Goal: Information Seeking & Learning: Understand process/instructions

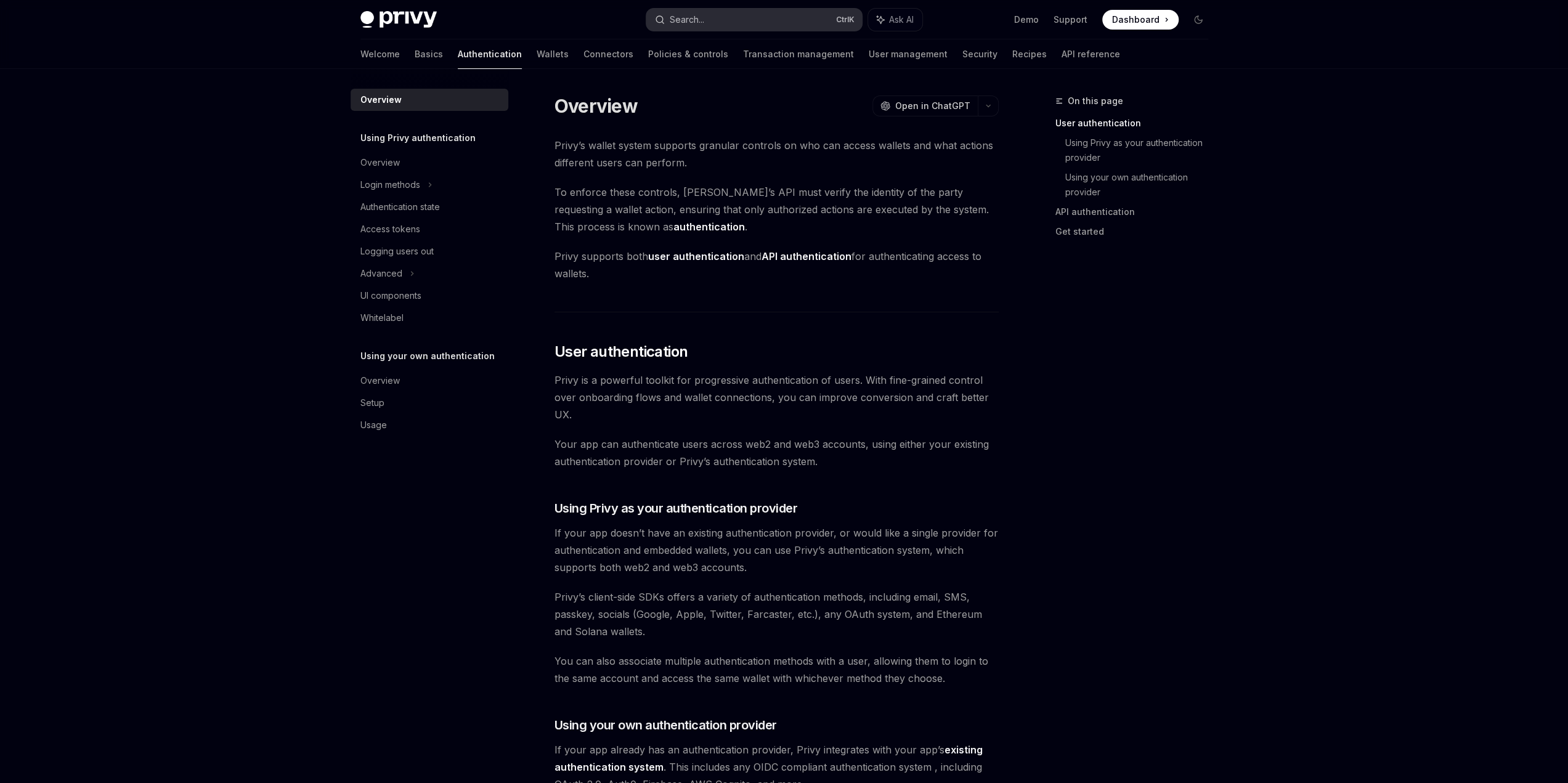
click at [754, 25] on button "Search... Ctrl K" at bounding box center [754, 20] width 215 height 22
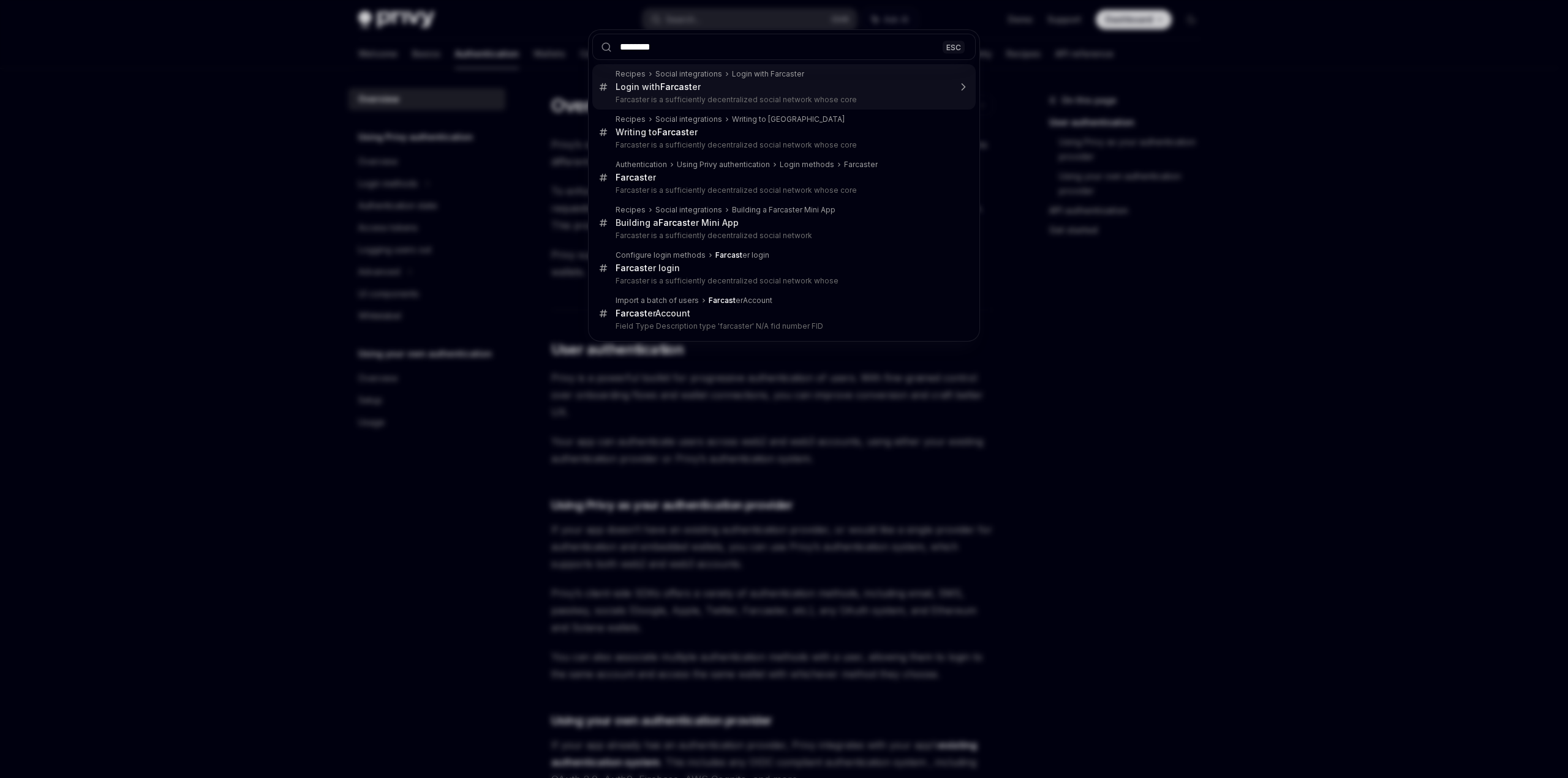
type input "*********"
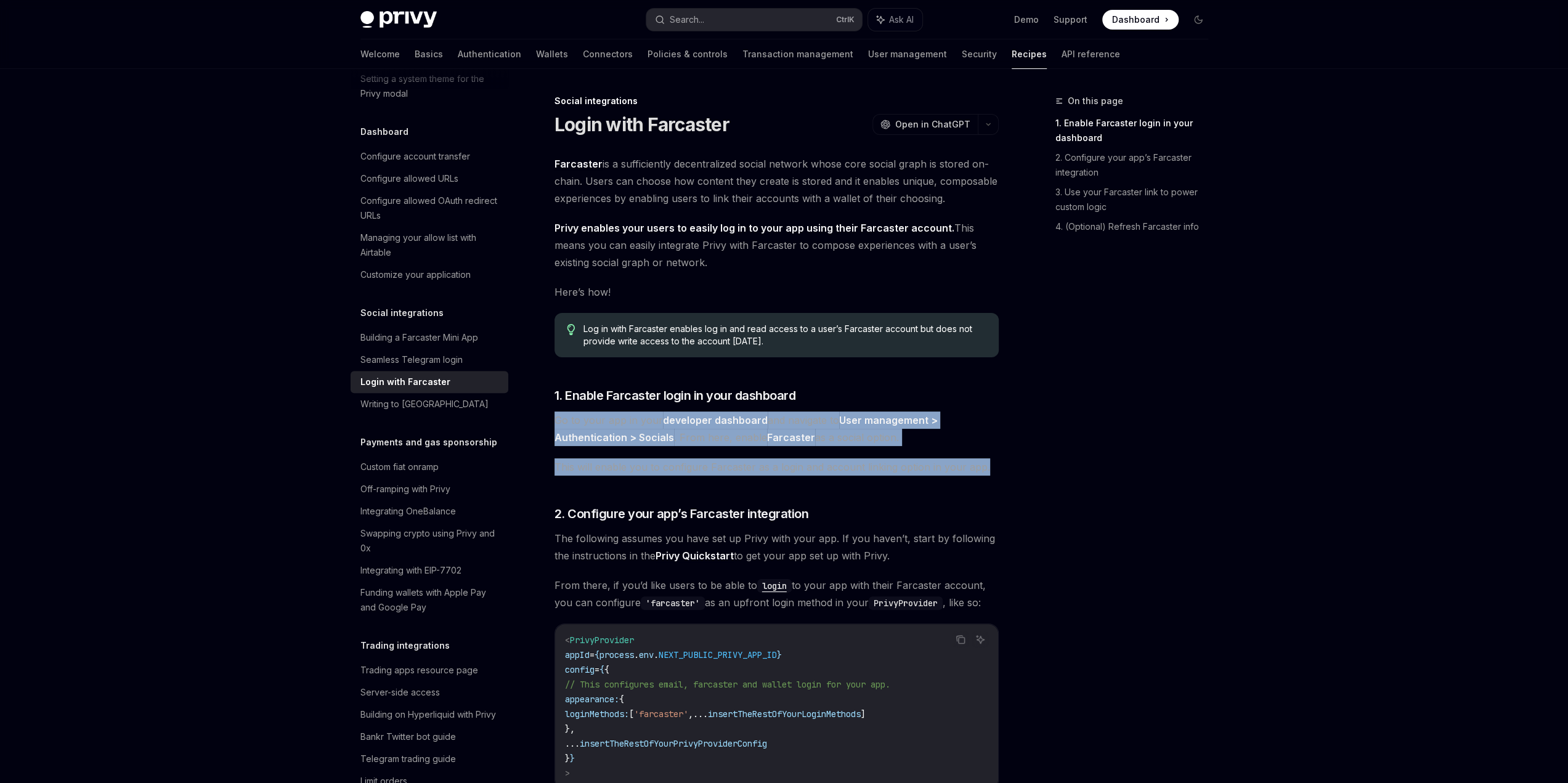
drag, startPoint x: 881, startPoint y: 383, endPoint x: 991, endPoint y: 470, distance: 140.2
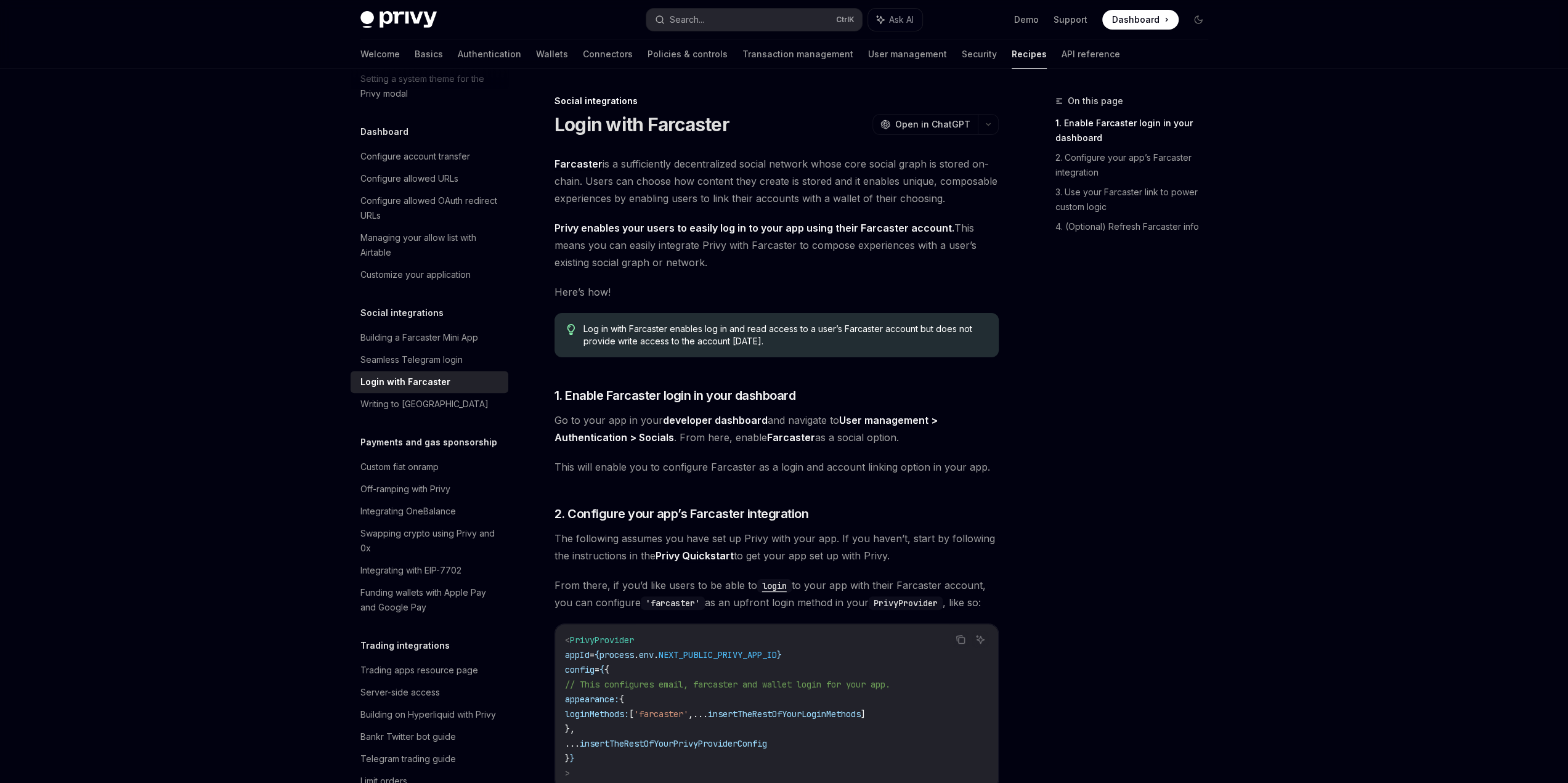
click at [1042, 505] on div "On this page 1. Enable Farcaster login in your dashboard 2. Configure your app’…" at bounding box center [1125, 438] width 188 height 690
click at [954, 460] on span "This will enable you to configure Farcaster as a login and account linking opti…" at bounding box center [777, 467] width 444 height 17
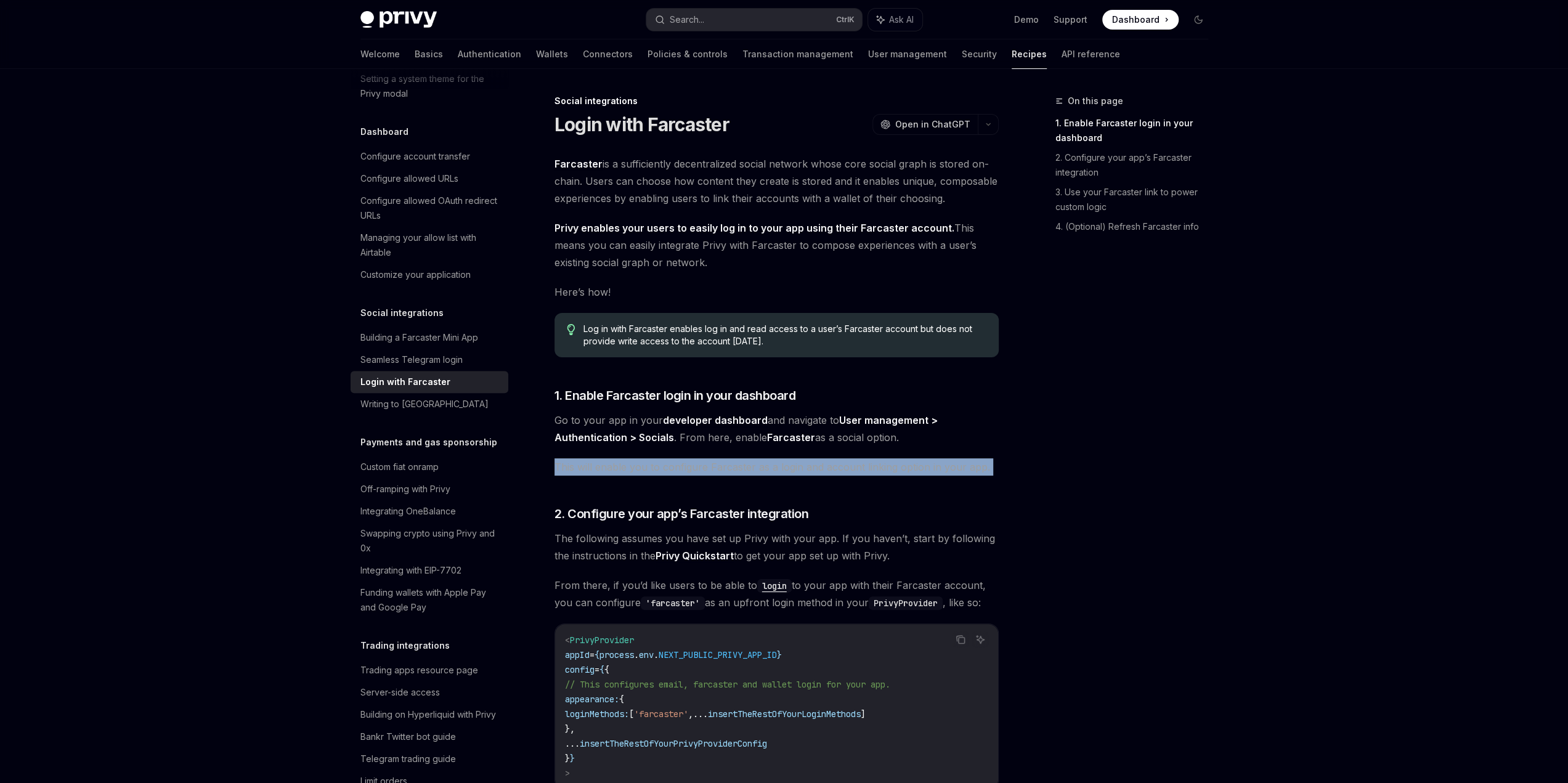
drag, startPoint x: 954, startPoint y: 460, endPoint x: 1003, endPoint y: 488, distance: 56.4
click at [954, 461] on span "This will enable you to configure Farcaster as a login and account linking opti…" at bounding box center [777, 467] width 444 height 17
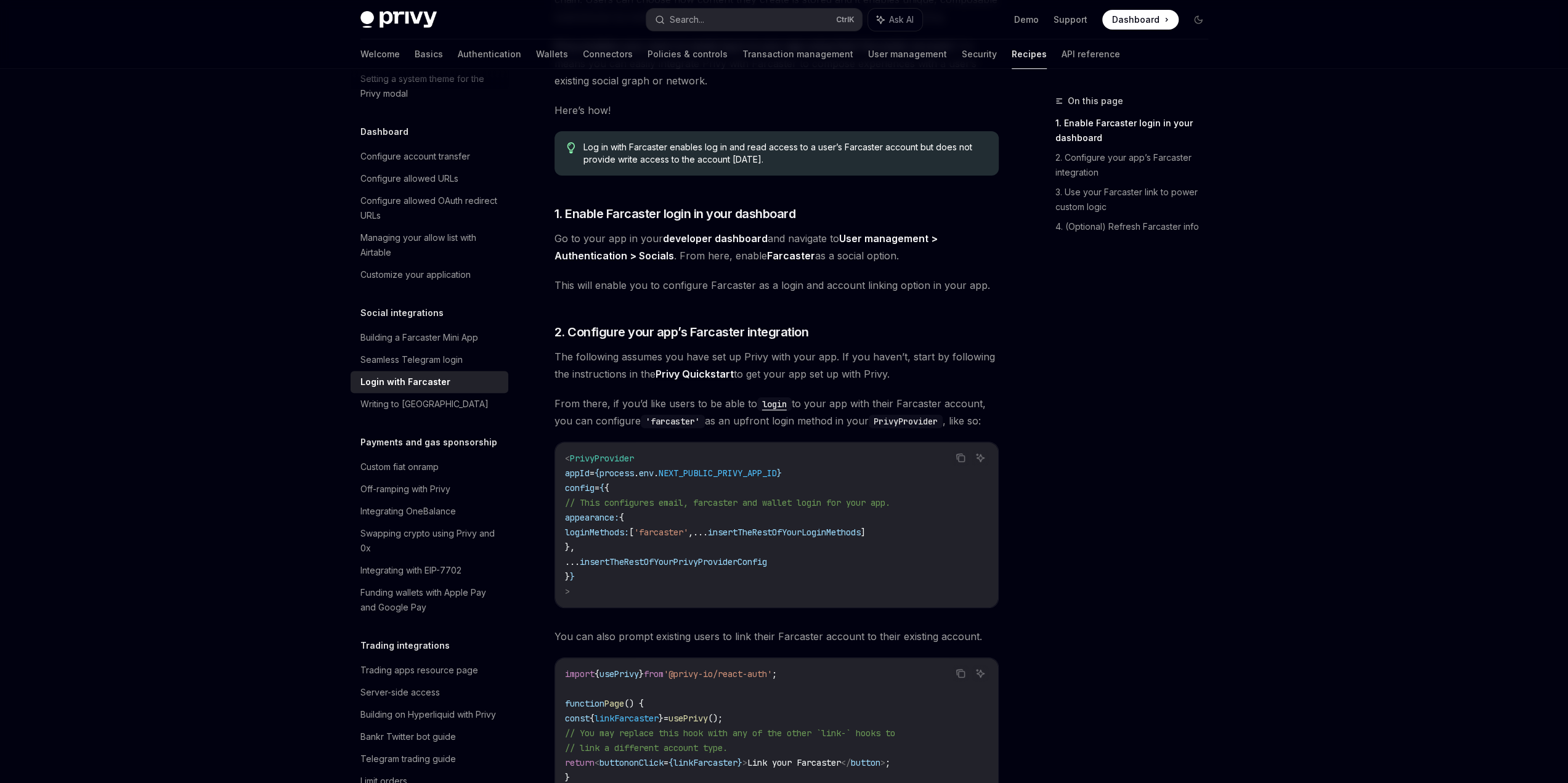
scroll to position [185, 0]
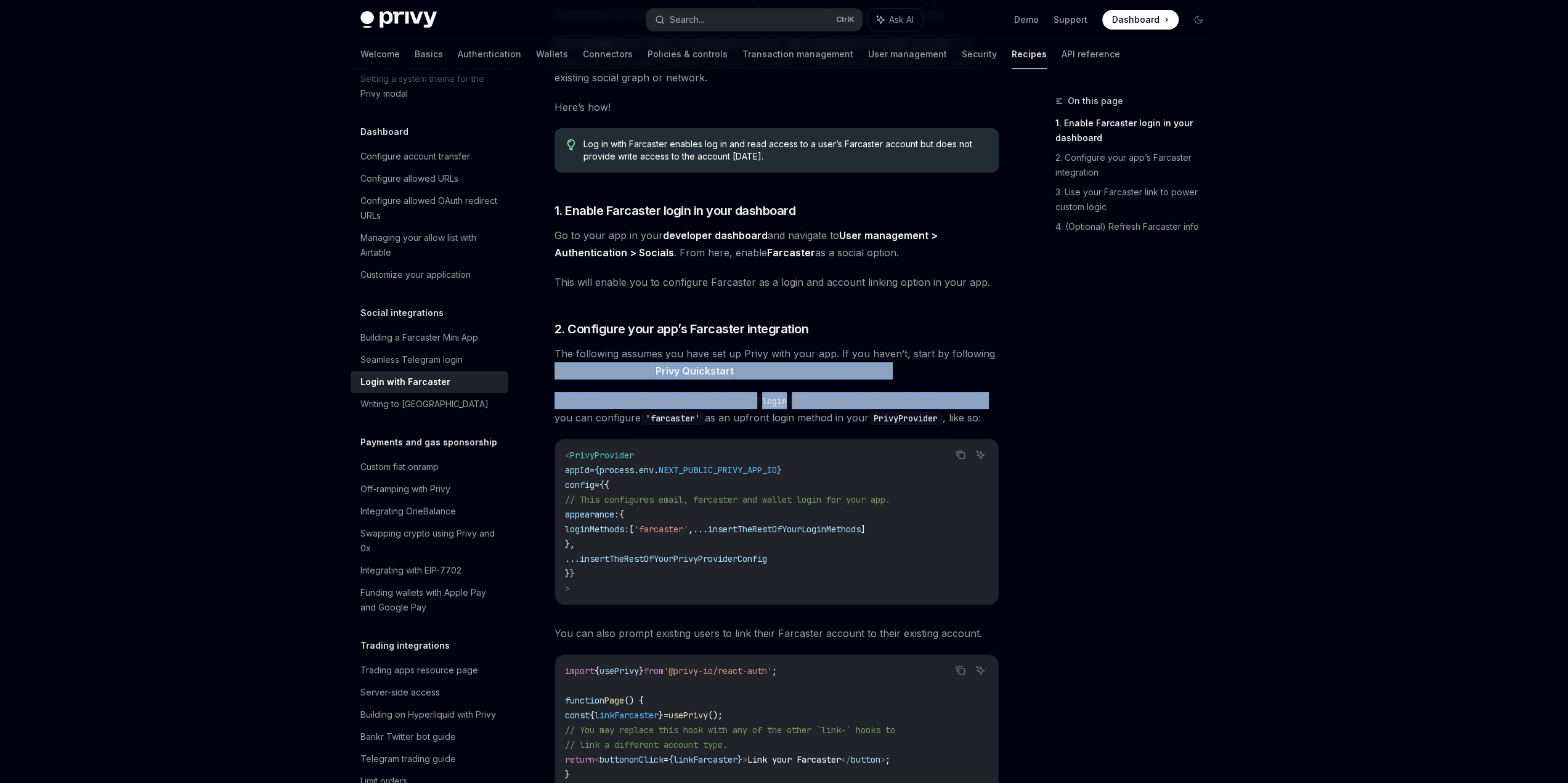
drag, startPoint x: 998, startPoint y: 349, endPoint x: 1007, endPoint y: 402, distance: 53.8
click at [1007, 402] on div "On this page 1. Enable Farcaster login in your dashboard 2. Configure your app’…" at bounding box center [785, 731] width 868 height 1695
click at [1005, 398] on div "On this page 1. Enable Farcaster login in your dashboard 2. Configure your app’…" at bounding box center [785, 731] width 868 height 1695
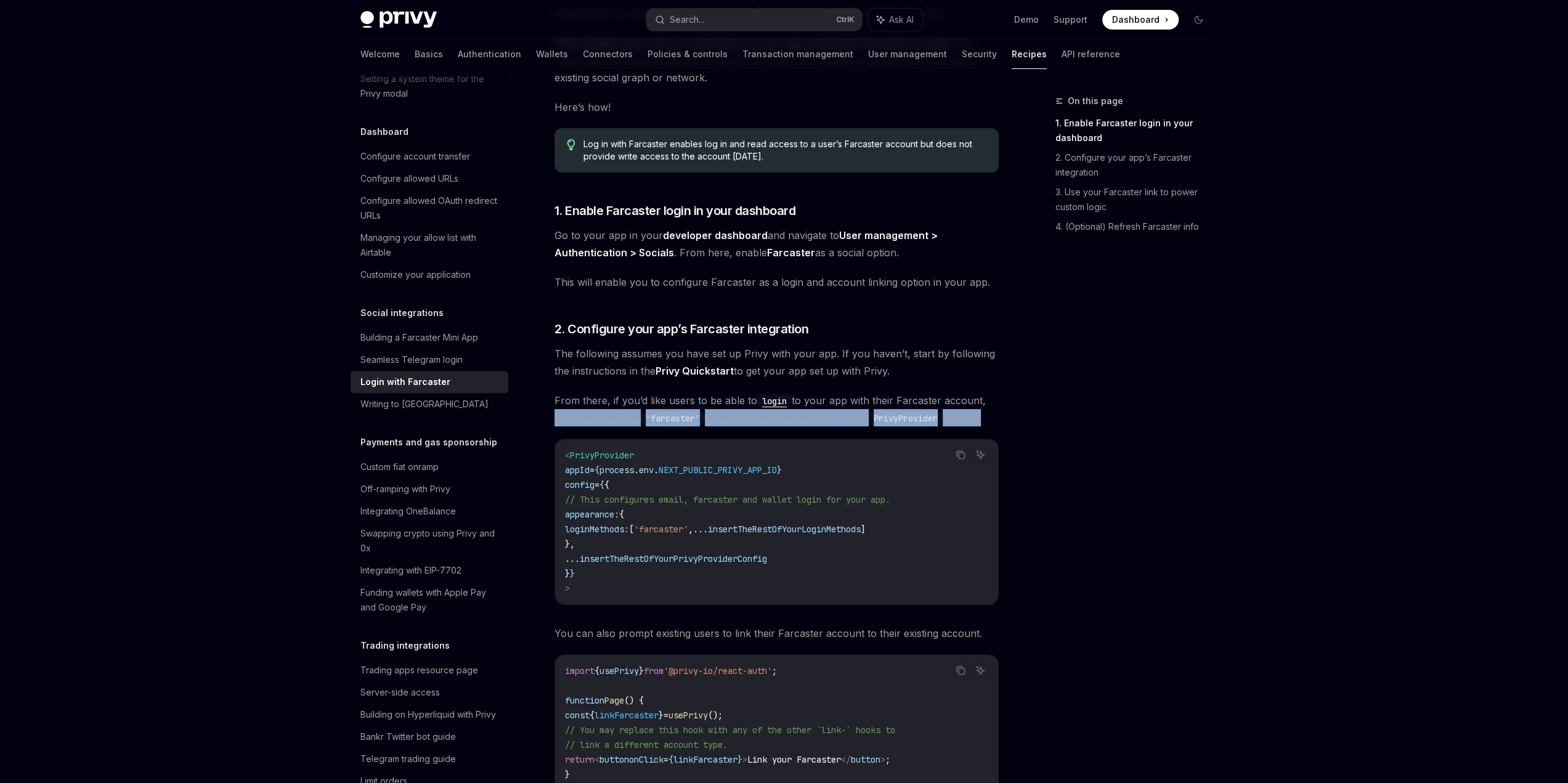
drag, startPoint x: 1007, startPoint y: 381, endPoint x: 1011, endPoint y: 415, distance: 34.2
click at [1011, 415] on div "On this page 1. Enable Farcaster login in your dashboard 2. Configure your app’…" at bounding box center [785, 731] width 868 height 1695
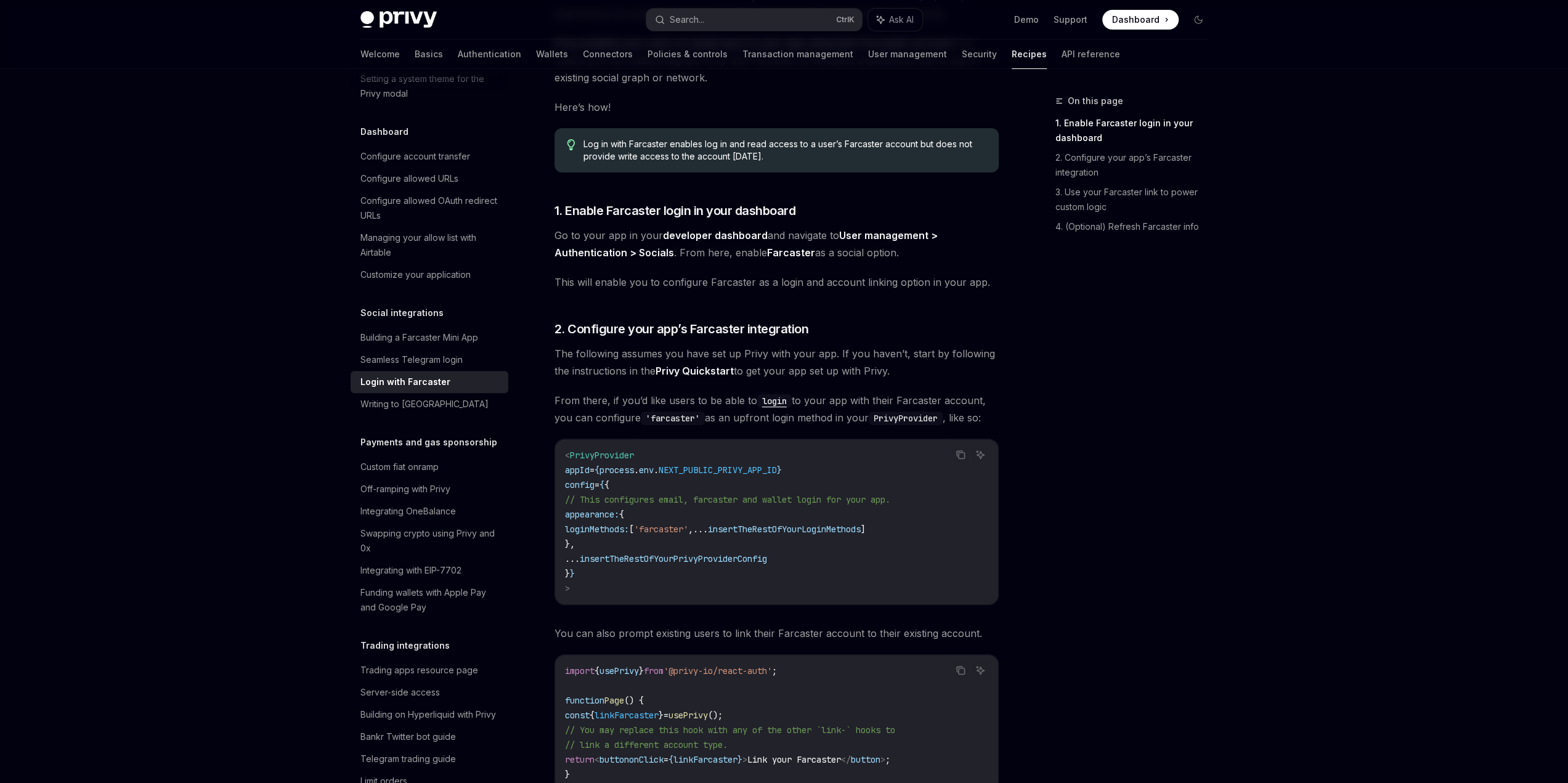
click at [1034, 435] on div "On this page 1. Enable Farcaster login in your dashboard 2. Configure your app’…" at bounding box center [1125, 438] width 188 height 690
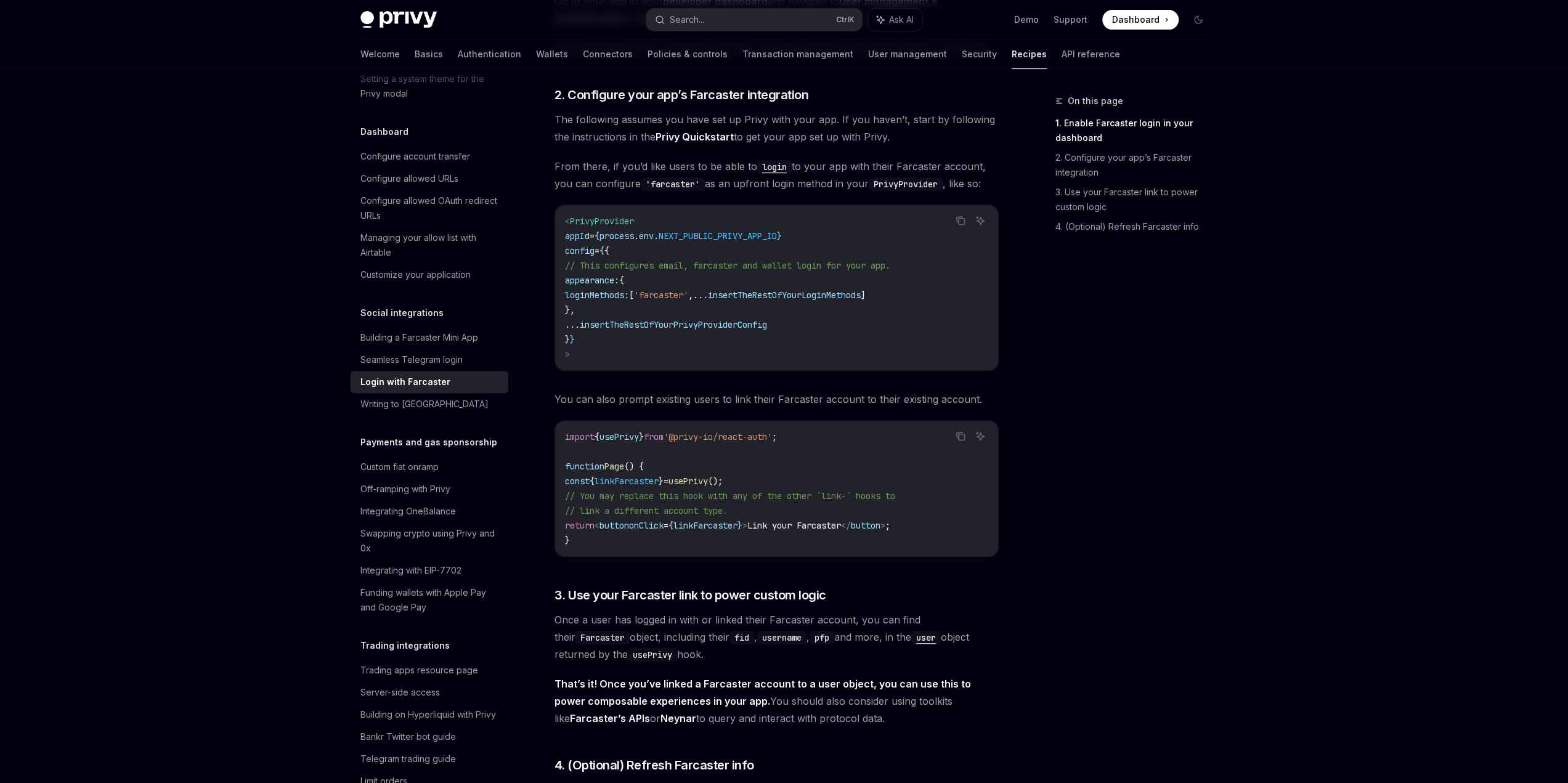
scroll to position [431, 0]
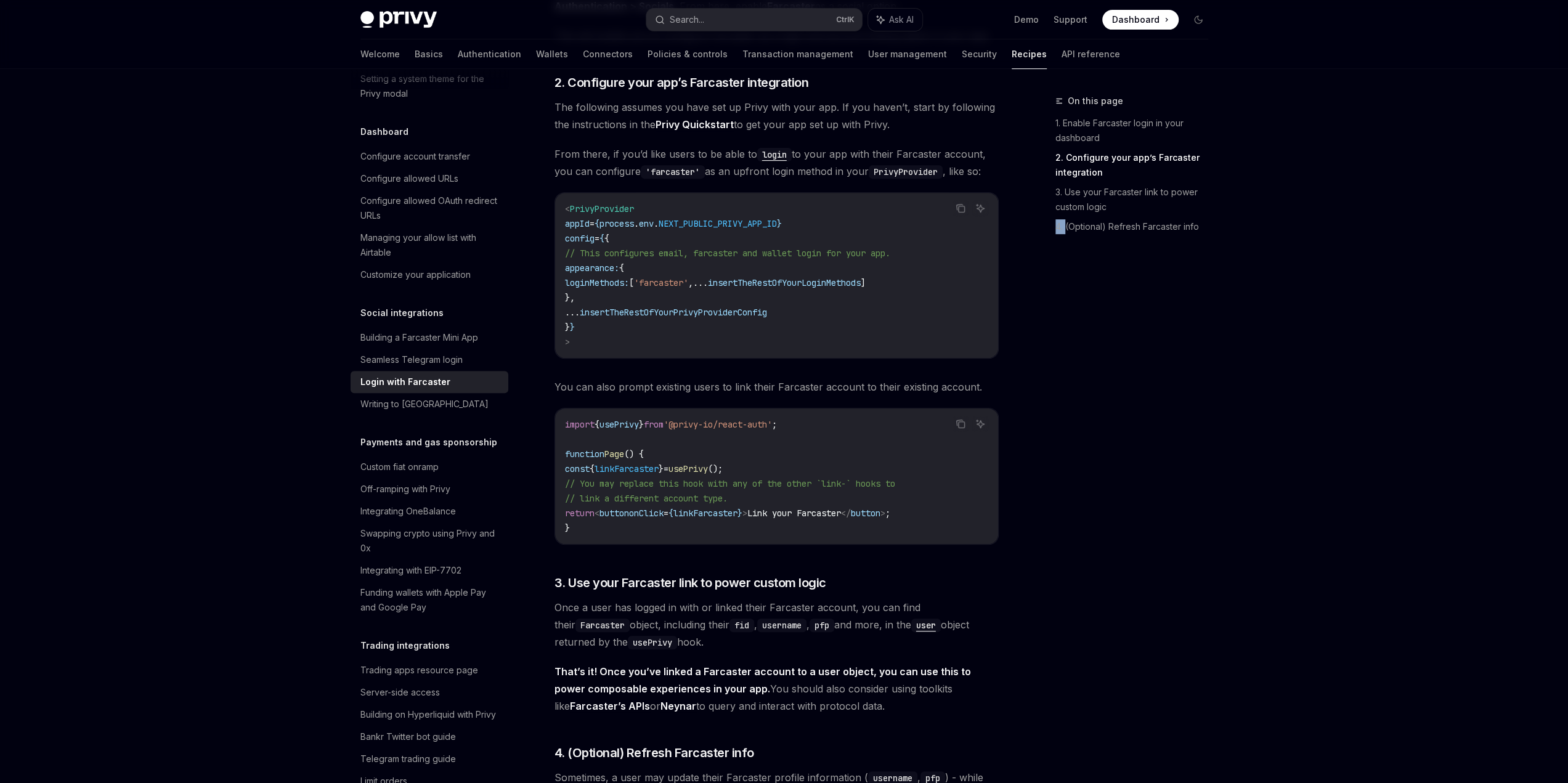
drag, startPoint x: 1041, startPoint y: 354, endPoint x: 1068, endPoint y: 411, distance: 63.1
click at [1067, 410] on div "On this page 1. Enable Farcaster login in your dashboard 2. Configure your app’…" at bounding box center [1125, 438] width 188 height 690
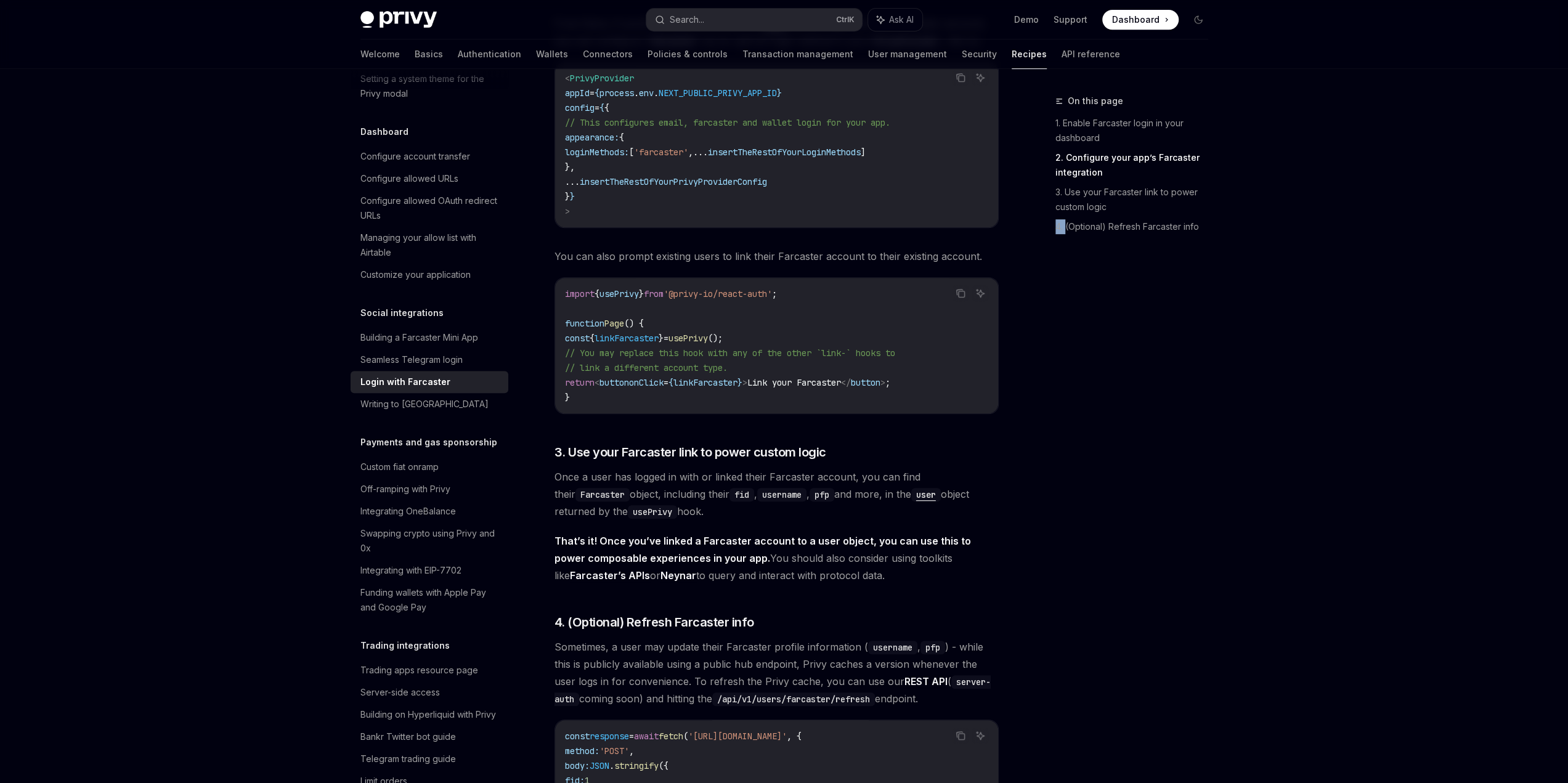
scroll to position [616, 0]
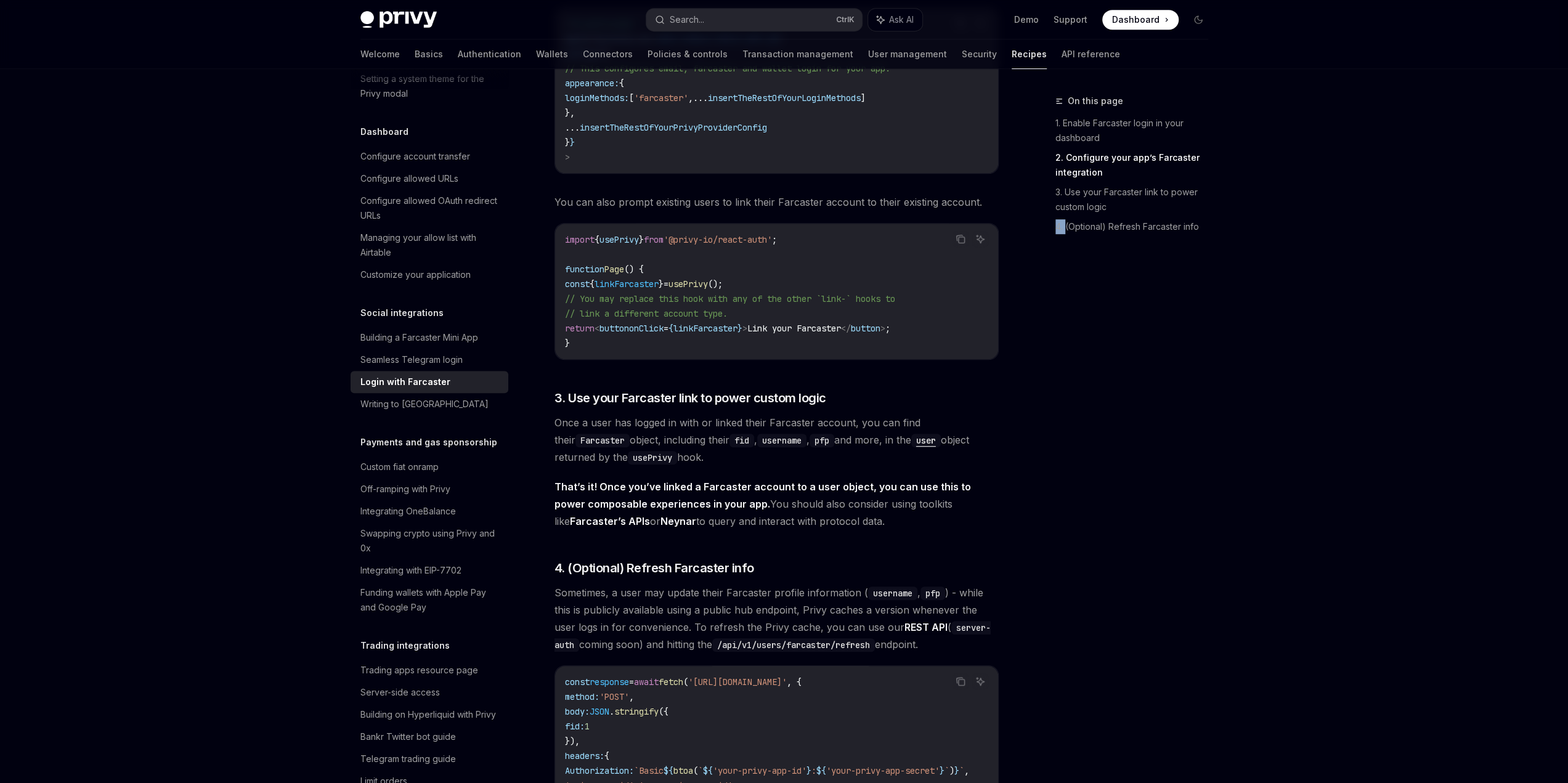
drag, startPoint x: 1008, startPoint y: 385, endPoint x: 1016, endPoint y: 490, distance: 105.3
click at [1017, 482] on div "On this page 1. Enable Farcaster login in your dashboard 2. Configure your app’…" at bounding box center [785, 300] width 868 height 1695
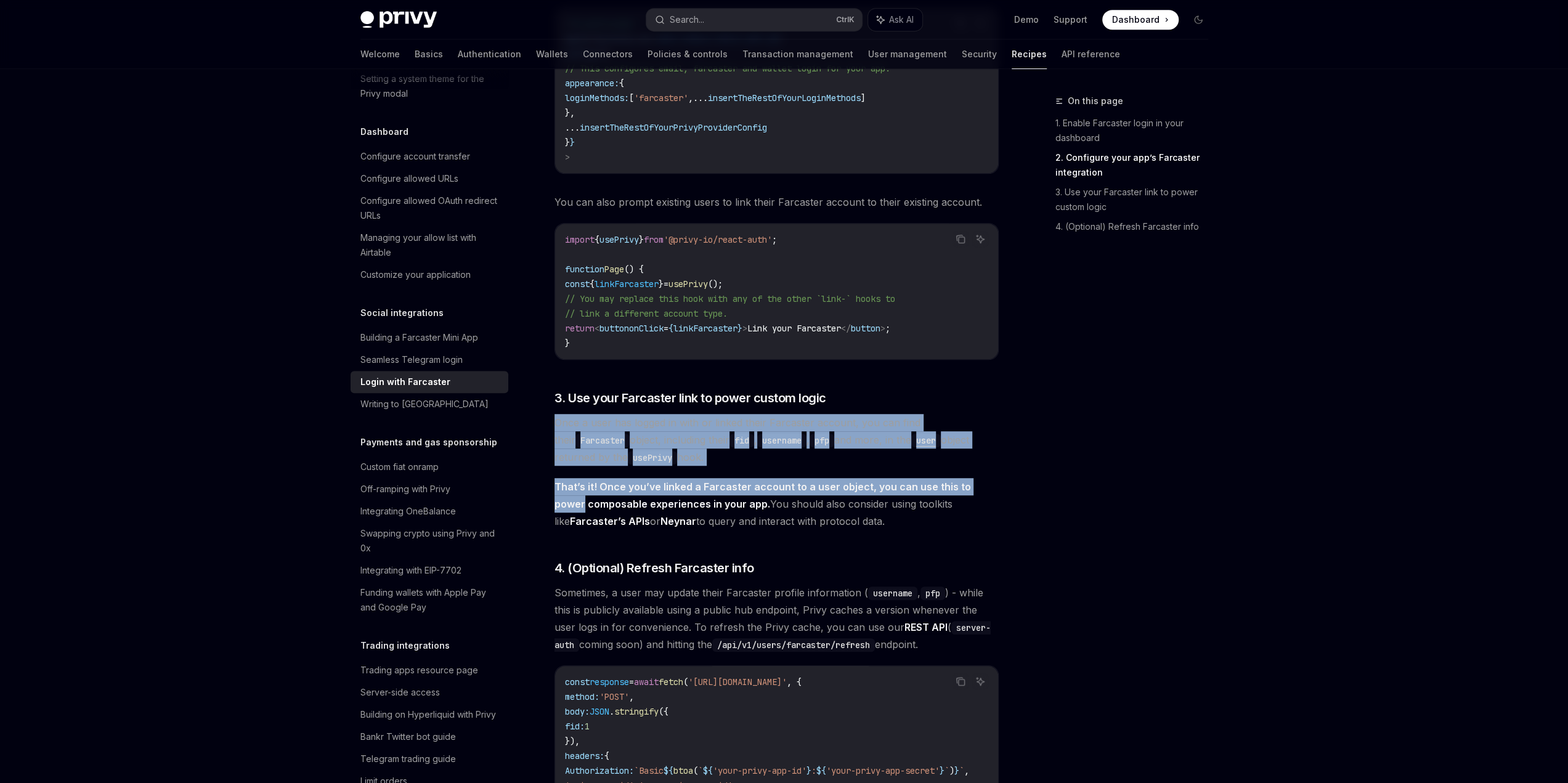
click at [1008, 477] on div "On this page 1. Enable Farcaster login in your dashboard 2. Configure your app’…" at bounding box center [785, 300] width 868 height 1695
drag, startPoint x: 985, startPoint y: 404, endPoint x: 1002, endPoint y: 469, distance: 67.2
click at [1000, 464] on div "Social integrations Login with Farcaster OpenAI Open in ChatGPT OpenAI Open in …" at bounding box center [660, 313] width 680 height 1670
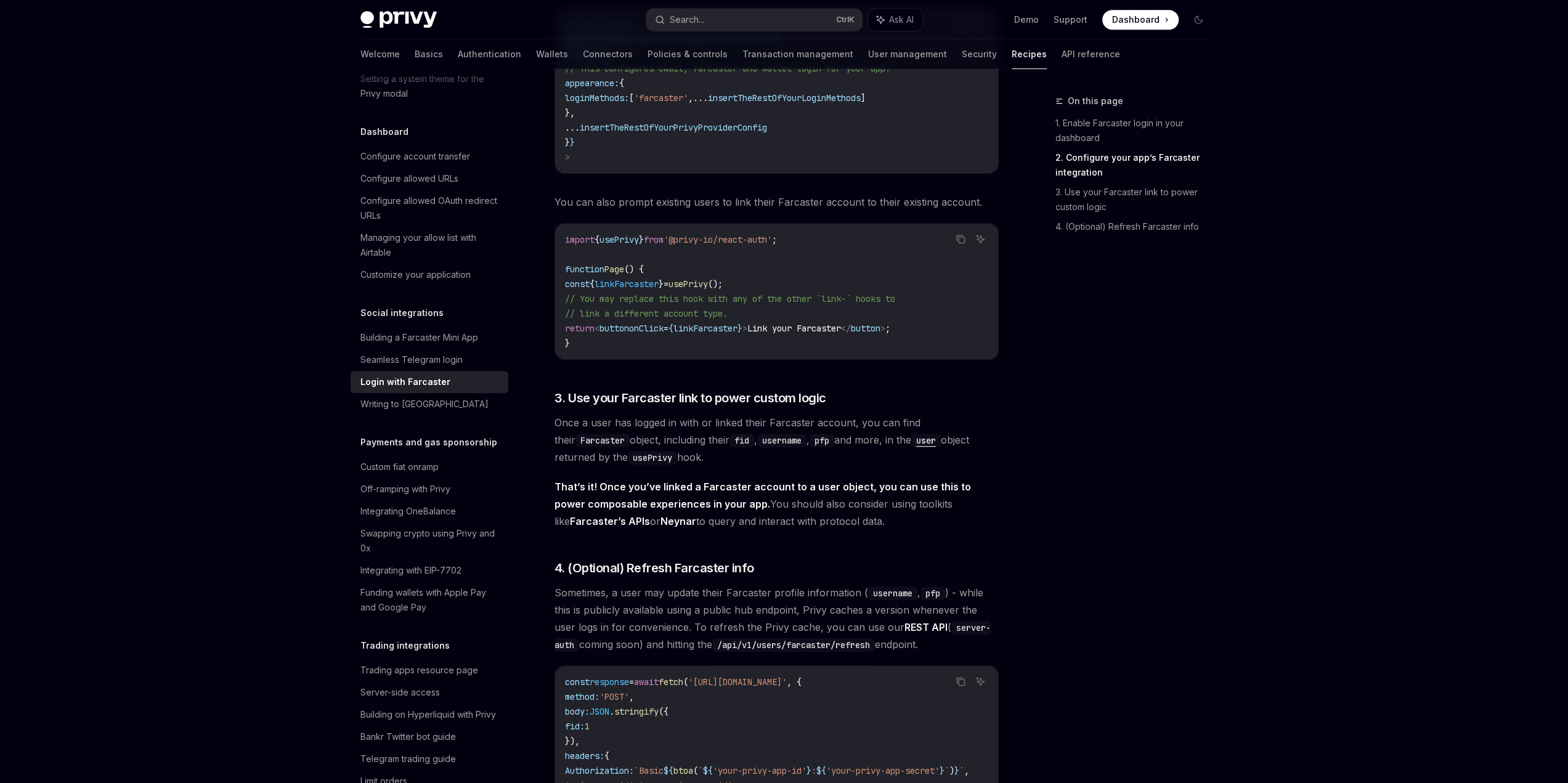
click at [1004, 482] on div "On this page 1. Enable Farcaster login in your dashboard 2. Configure your app’…" at bounding box center [785, 300] width 868 height 1695
drag, startPoint x: 979, startPoint y: 462, endPoint x: 976, endPoint y: 390, distance: 72.1
click at [976, 392] on div "Farcaster is a sufficiently decentralized social network whose core social grap…" at bounding box center [777, 251] width 444 height 1425
click at [1010, 523] on div "On this page 1. Enable Farcaster login in your dashboard 2. Configure your app’…" at bounding box center [785, 300] width 868 height 1695
drag, startPoint x: 960, startPoint y: 452, endPoint x: 965, endPoint y: 394, distance: 58.2
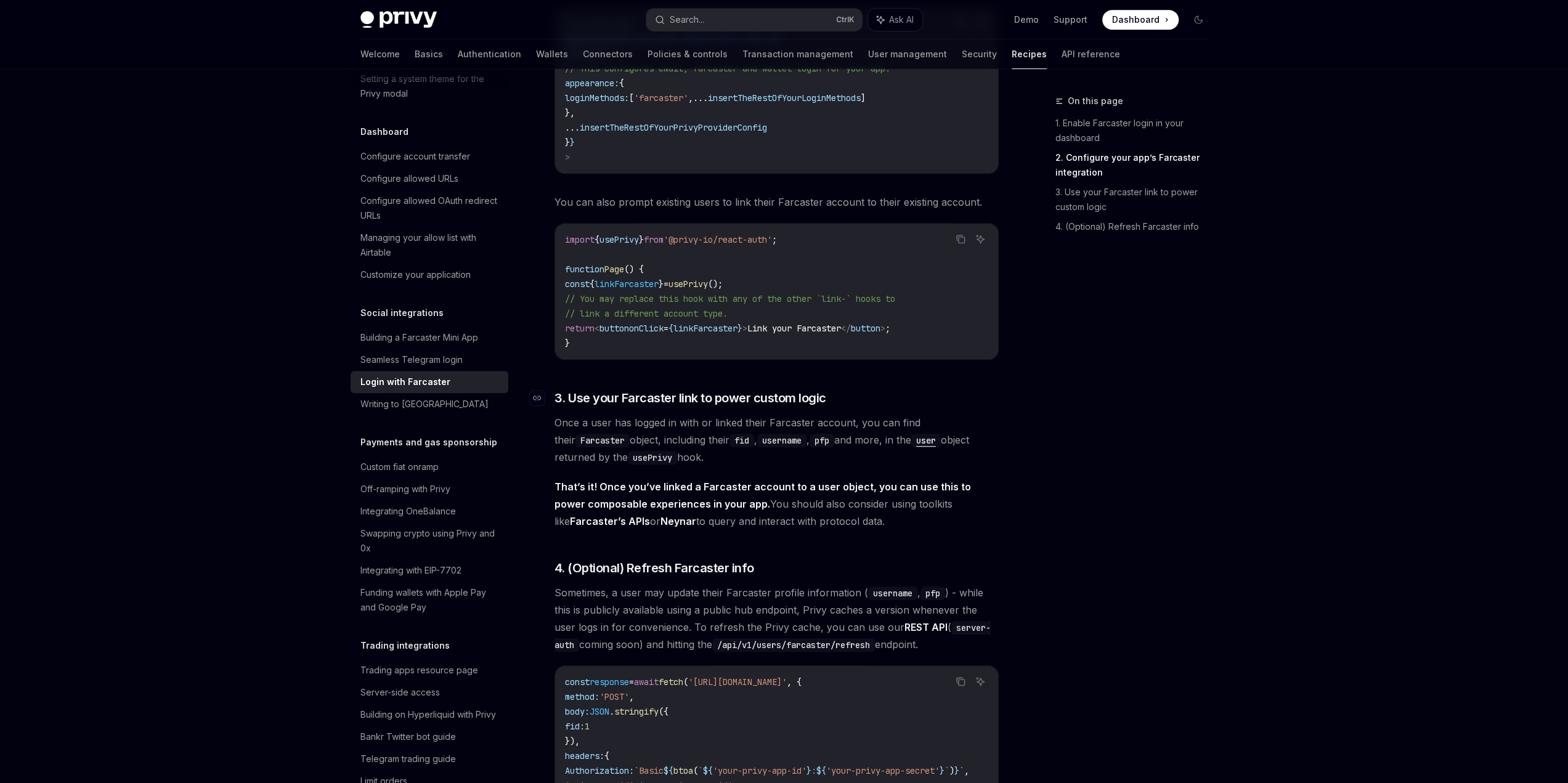
click at [963, 406] on div "Farcaster is a sufficiently decentralized social network whose core social grap…" at bounding box center [777, 251] width 444 height 1425
click at [972, 551] on div "Farcaster is a sufficiently decentralized social network whose core social grap…" at bounding box center [777, 251] width 444 height 1425
drag, startPoint x: 867, startPoint y: 462, endPoint x: 885, endPoint y: 516, distance: 56.9
click at [883, 512] on div "Farcaster is a sufficiently decentralized social network whose core social grap…" at bounding box center [777, 251] width 444 height 1425
click at [885, 516] on span "That’s it! Once you’ve linked a Farcaster account to a user object, you can use…" at bounding box center [777, 504] width 444 height 52
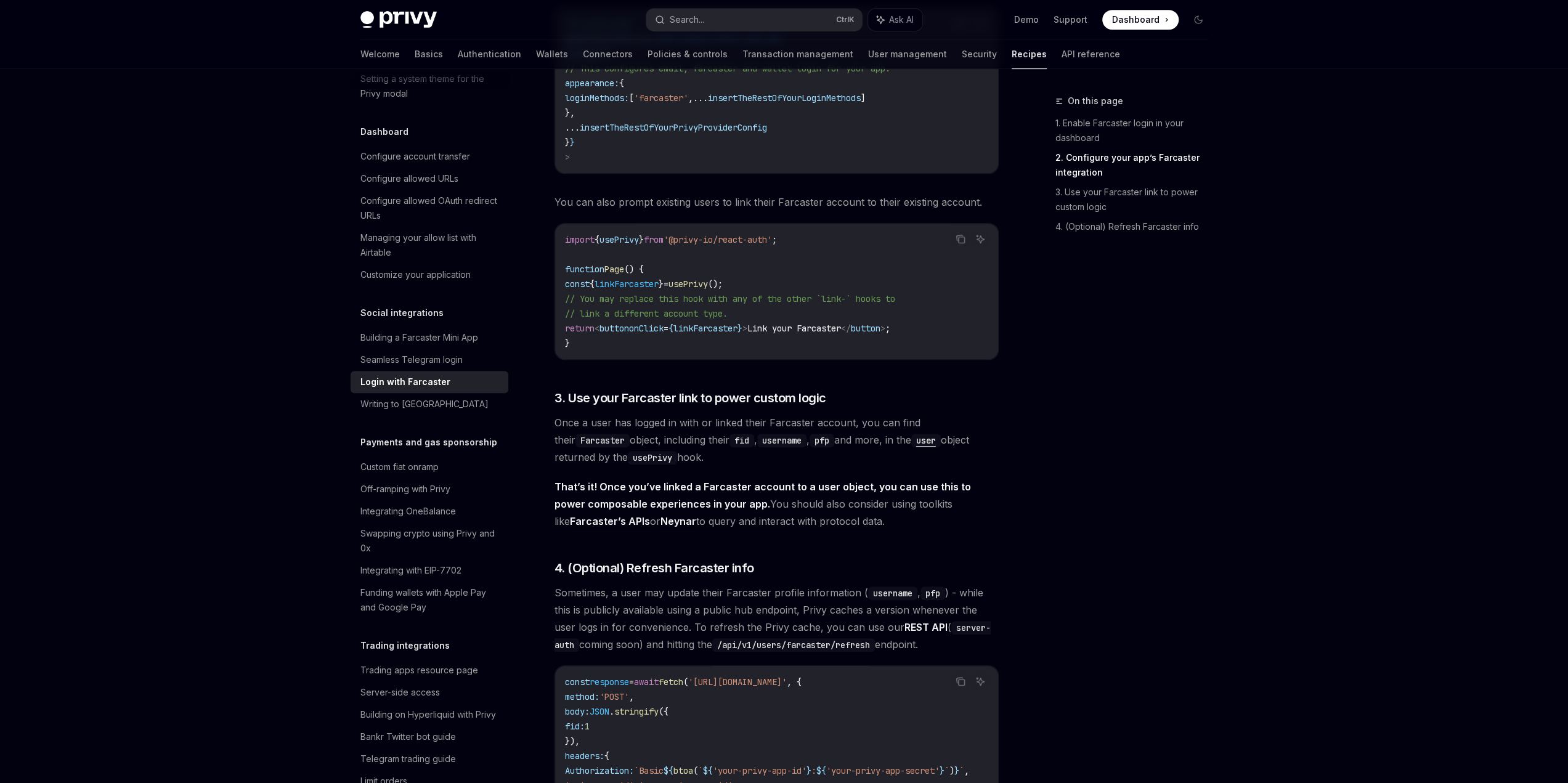
drag, startPoint x: 891, startPoint y: 503, endPoint x: 890, endPoint y: 470, distance: 33.0
click at [889, 481] on span "That’s it! Once you’ve linked a Farcaster account to a user object, you can use…" at bounding box center [777, 504] width 444 height 52
click at [896, 506] on span "That’s it! Once you’ve linked a Farcaster account to a user object, you can use…" at bounding box center [777, 504] width 444 height 52
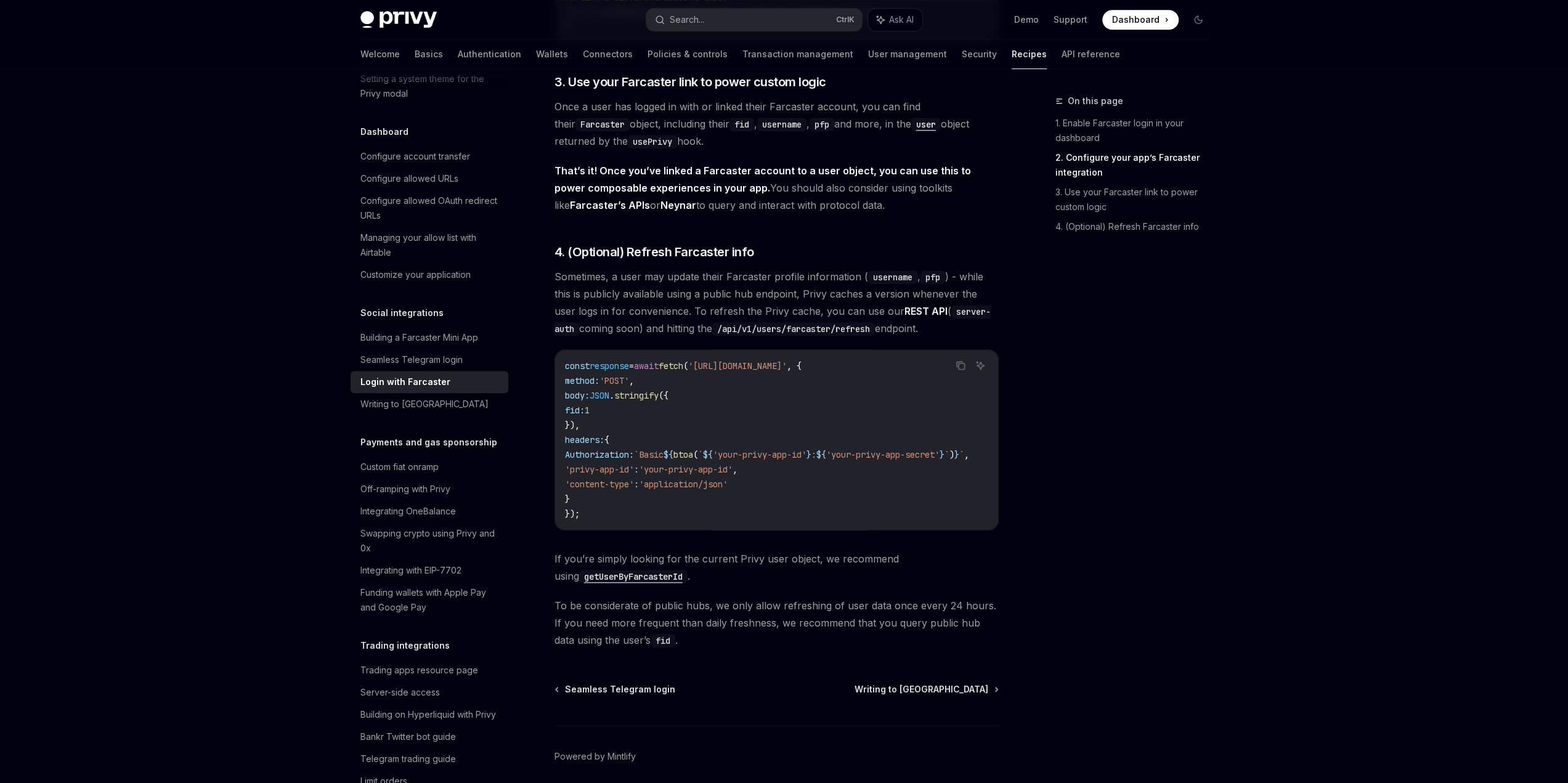
scroll to position [984, 0]
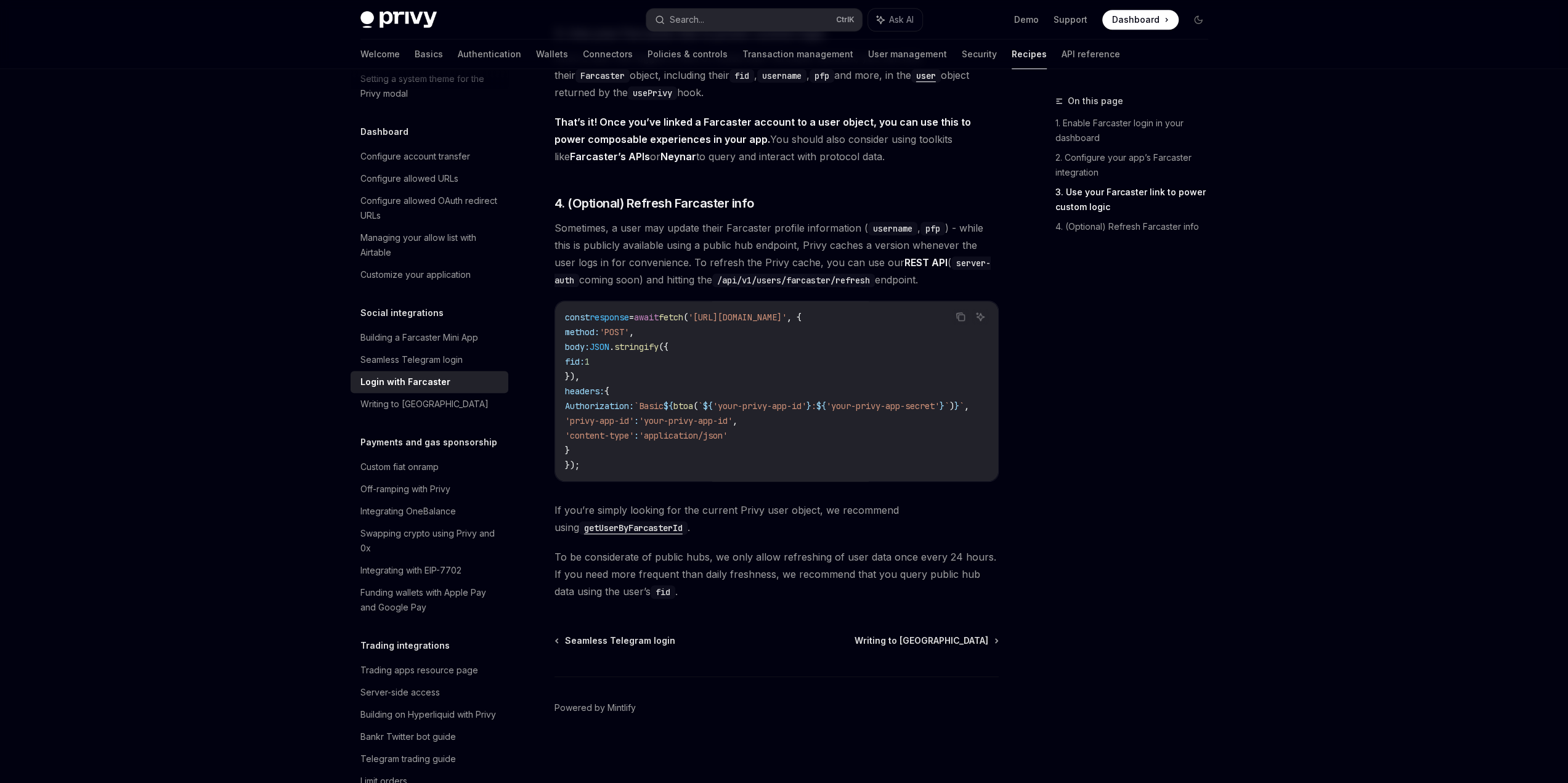
drag, startPoint x: 917, startPoint y: 218, endPoint x: 928, endPoint y: 283, distance: 65.9
click at [932, 267] on span "Sometimes, a user may update their Farcaster profile information ( username , p…" at bounding box center [777, 254] width 444 height 69
drag, startPoint x: 932, startPoint y: 273, endPoint x: 923, endPoint y: 222, distance: 51.8
click at [923, 222] on span "Sometimes, a user may update their Farcaster profile information ( username , p…" at bounding box center [777, 254] width 444 height 69
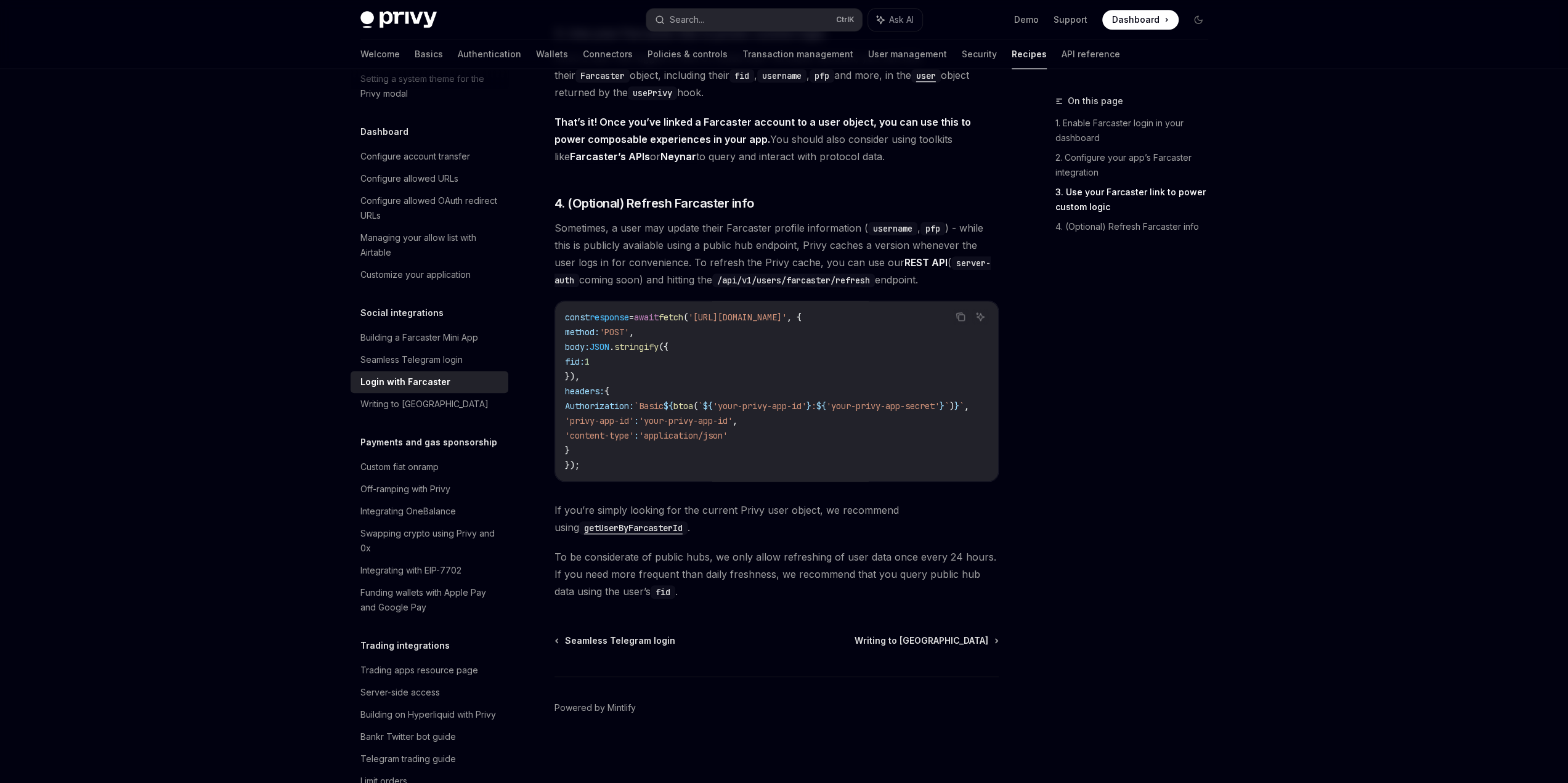
click at [923, 222] on code "pfp" at bounding box center [933, 229] width 25 height 14
drag, startPoint x: 918, startPoint y: 201, endPoint x: 915, endPoint y: 267, distance: 66.1
click at [917, 269] on span "Sometimes, a user may update their Farcaster profile information ( username , p…" at bounding box center [777, 254] width 444 height 69
drag, startPoint x: 916, startPoint y: 273, endPoint x: 923, endPoint y: 207, distance: 66.4
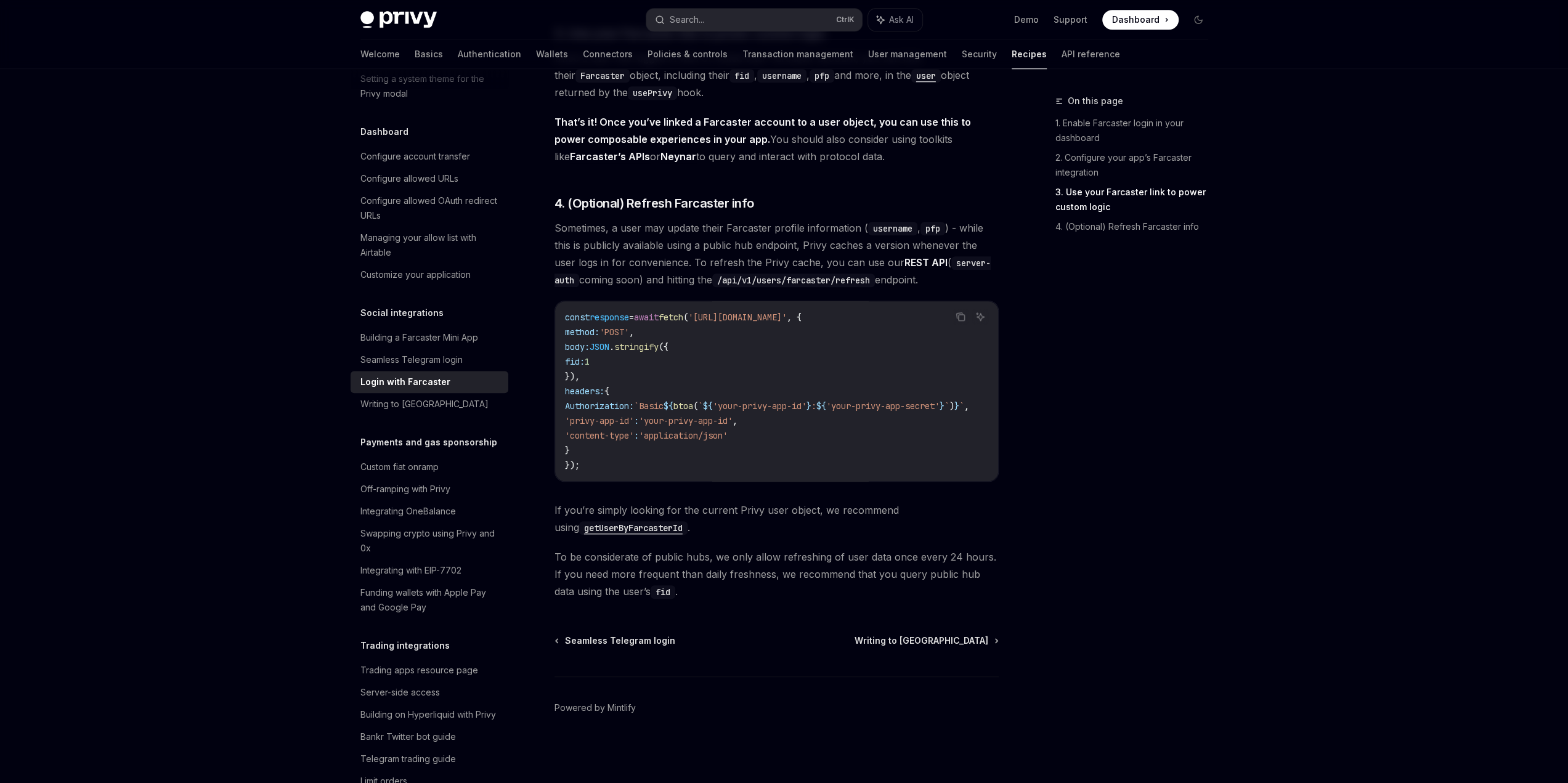
click at [917, 265] on span "Sometimes, a user may update their Farcaster profile information ( username , p…" at bounding box center [777, 254] width 444 height 69
drag, startPoint x: 918, startPoint y: 274, endPoint x: 924, endPoint y: 207, distance: 67.3
click at [913, 263] on link "REST API" at bounding box center [926, 263] width 43 height 13
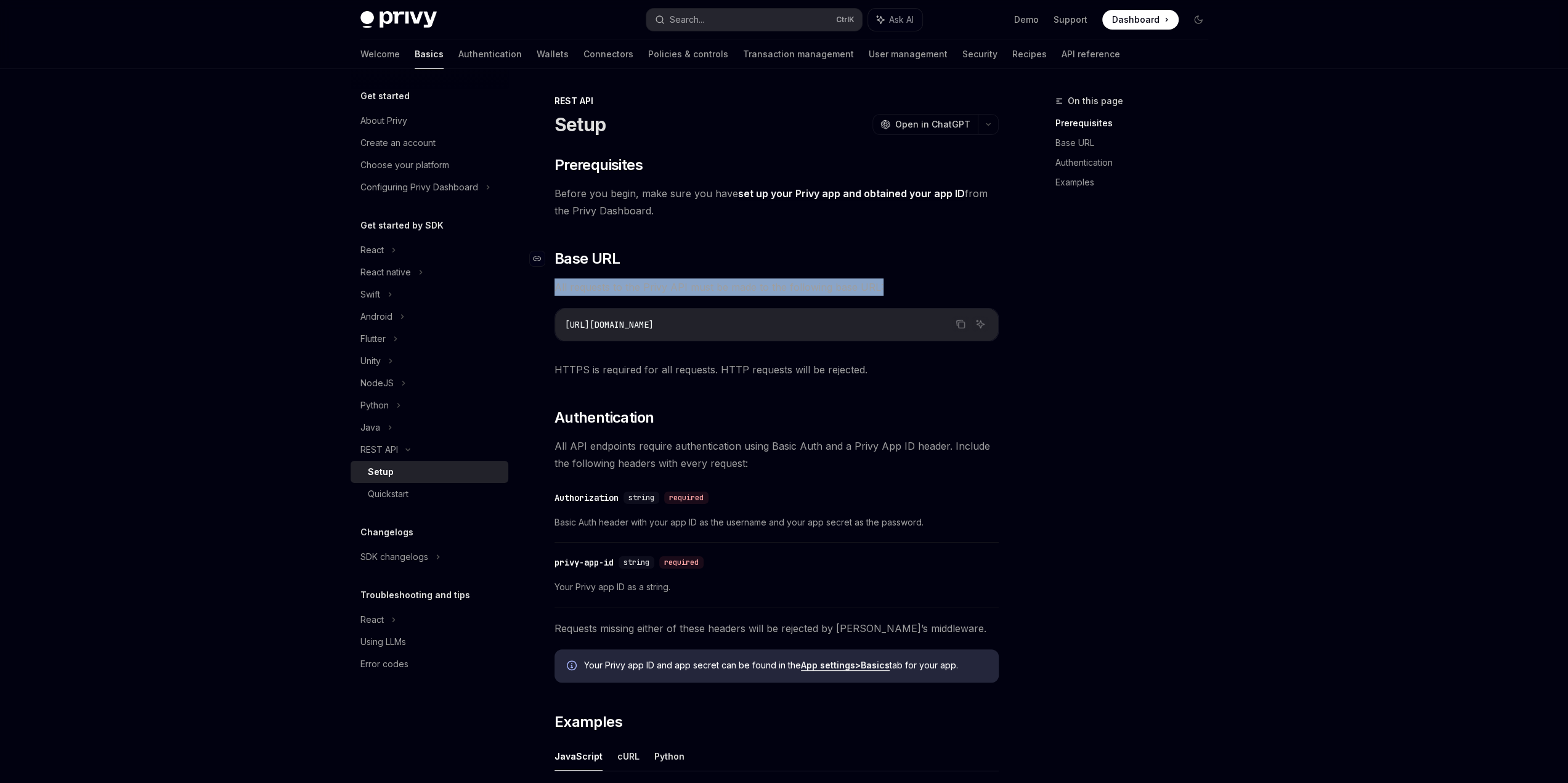
drag, startPoint x: 918, startPoint y: 263, endPoint x: 920, endPoint y: 254, distance: 9.2
click at [920, 254] on div "​ Prerequisites Before you begin, make sure you have set up your Privy app and …" at bounding box center [777, 570] width 444 height 829
click at [967, 276] on div "​ Prerequisites Before you begin, make sure you have set up your Privy app and …" at bounding box center [777, 570] width 444 height 829
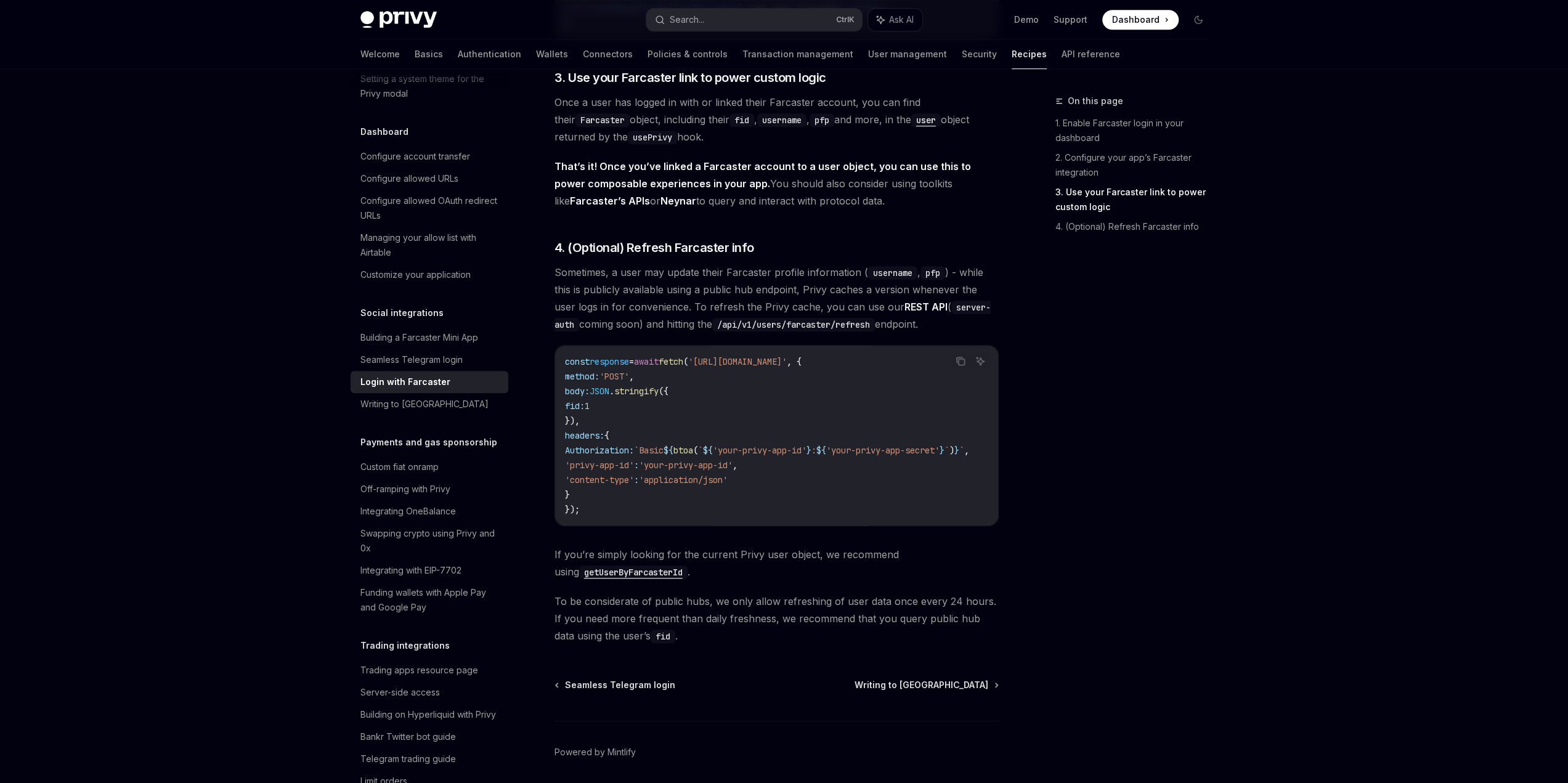
scroll to position [984, 0]
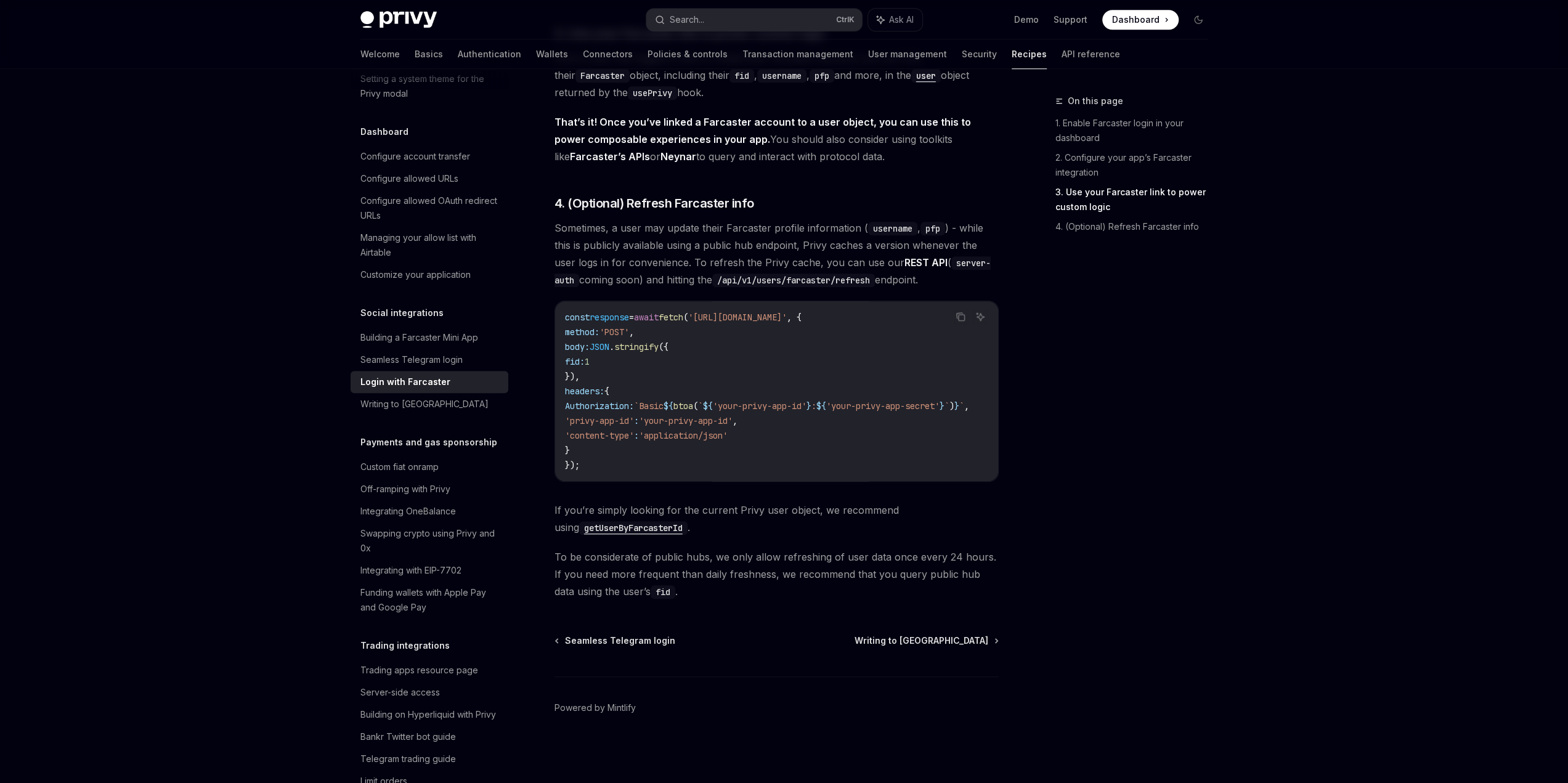
click at [965, 283] on span "Sometimes, a user may update their Farcaster profile information ( username , p…" at bounding box center [777, 254] width 444 height 69
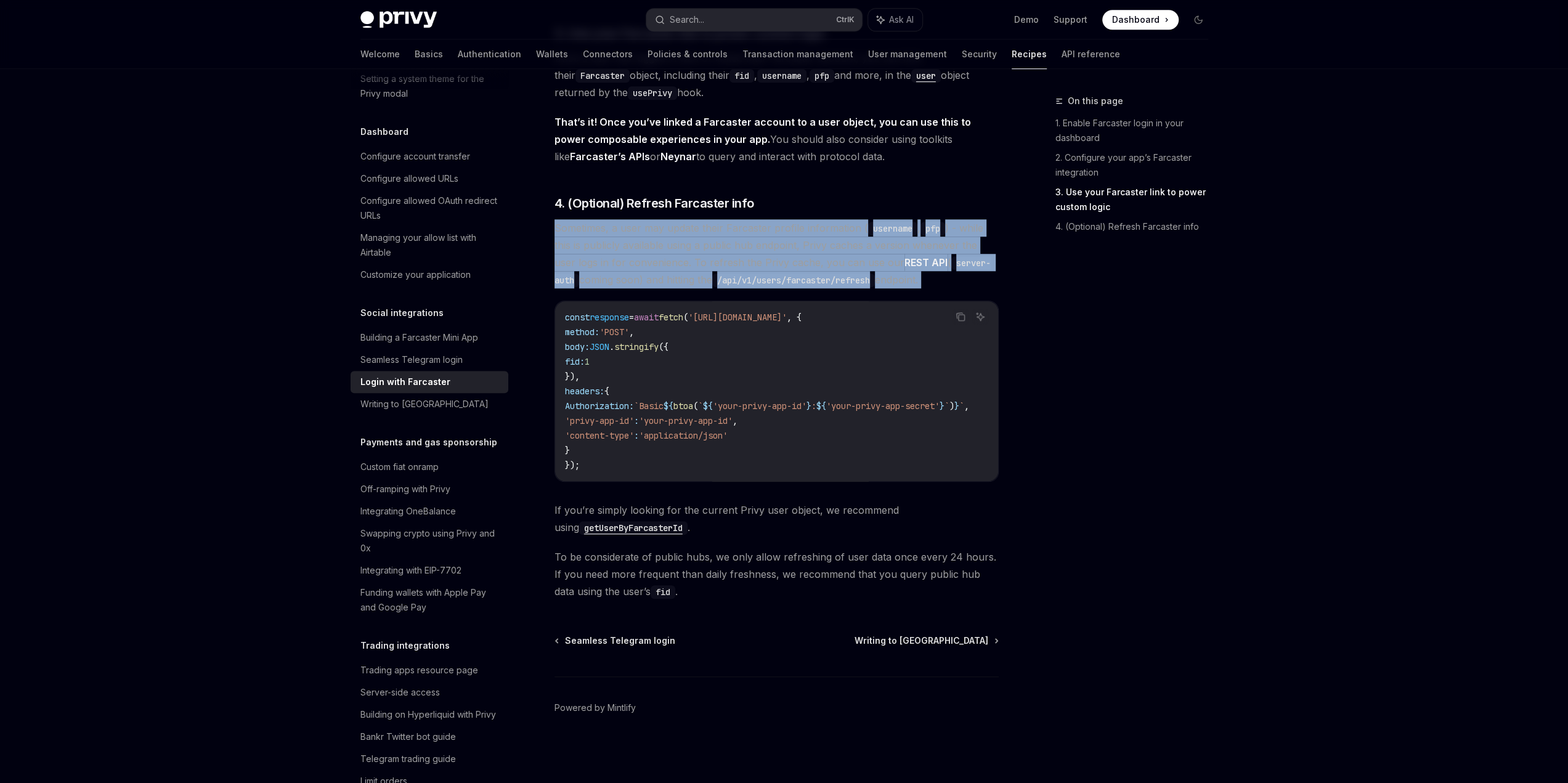
click at [965, 283] on span "Sometimes, a user may update their Farcaster profile information ( username , p…" at bounding box center [777, 254] width 444 height 69
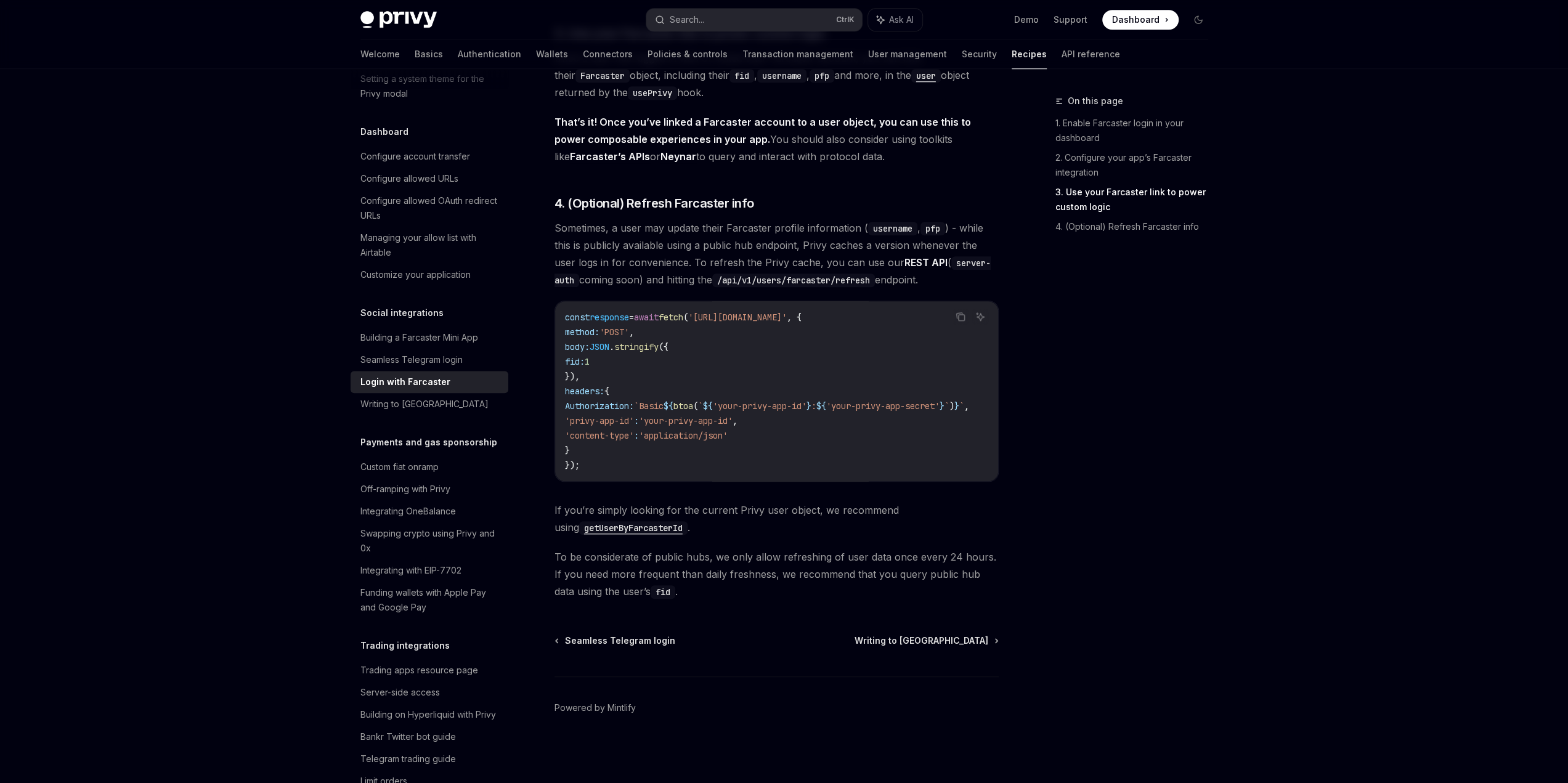
click at [1117, 481] on div "On this page 1. Enable Farcaster login in your dashboard 2. Configure your app’…" at bounding box center [1125, 438] width 188 height 690
click at [1050, 490] on div "On this page 1. Enable Farcaster login in your dashboard 2. Configure your app’…" at bounding box center [1125, 438] width 188 height 690
drag, startPoint x: 1037, startPoint y: 528, endPoint x: 1055, endPoint y: 525, distance: 18.2
click at [1040, 526] on div "On this page 1. Enable Farcaster login in your dashboard 2. Configure your app’…" at bounding box center [1125, 438] width 188 height 690
drag, startPoint x: 1056, startPoint y: 539, endPoint x: 1054, endPoint y: 597, distance: 58.0
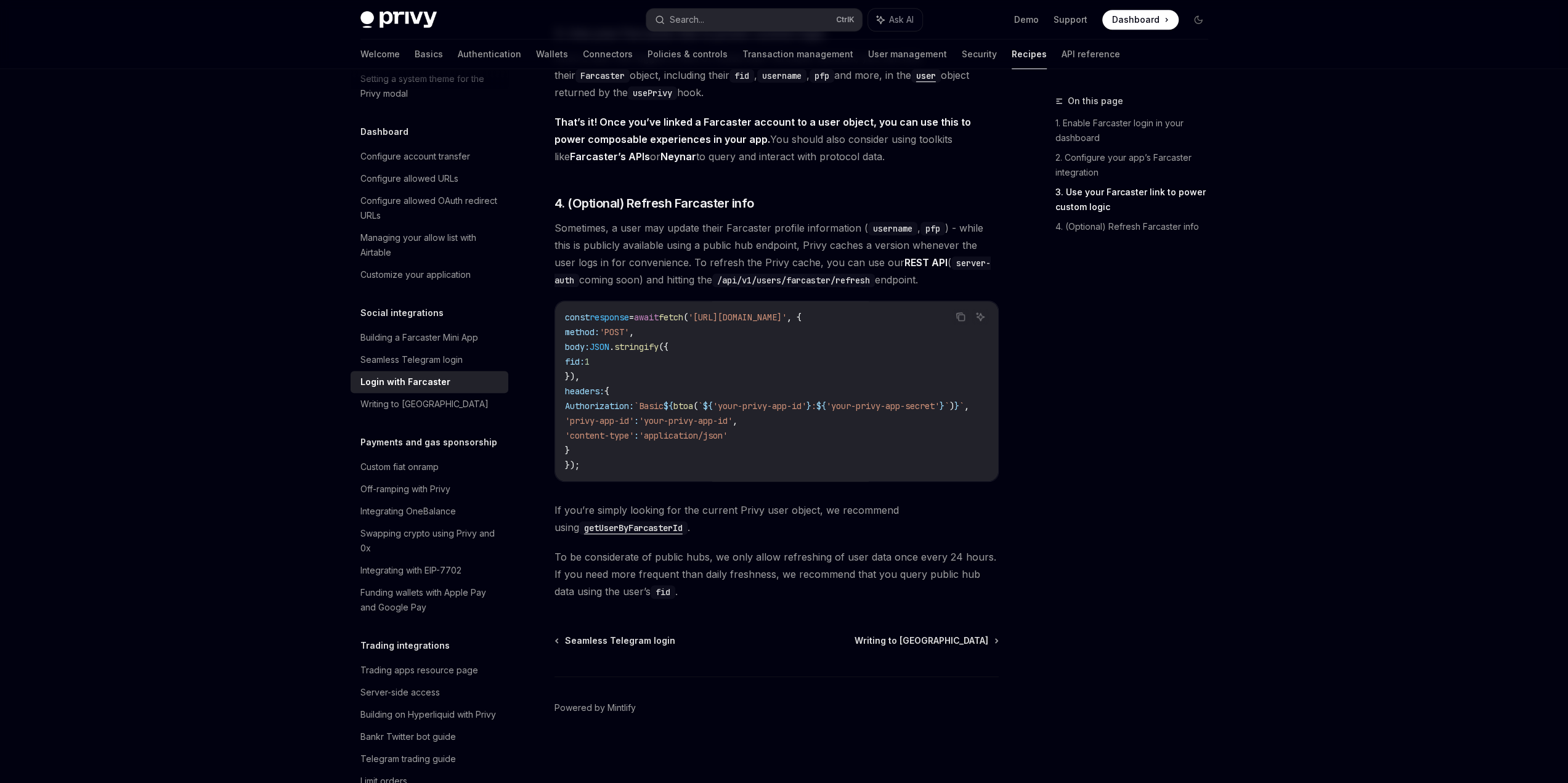
click at [1054, 601] on div "On this page 1. Enable Farcaster login in your dashboard 2. Configure your app’…" at bounding box center [1125, 438] width 188 height 690
drag, startPoint x: 1045, startPoint y: 528, endPoint x: 1046, endPoint y: 584, distance: 56.0
click at [1045, 582] on div "On this page 1. Enable Farcaster login in your dashboard 2. Configure your app’…" at bounding box center [1125, 438] width 188 height 690
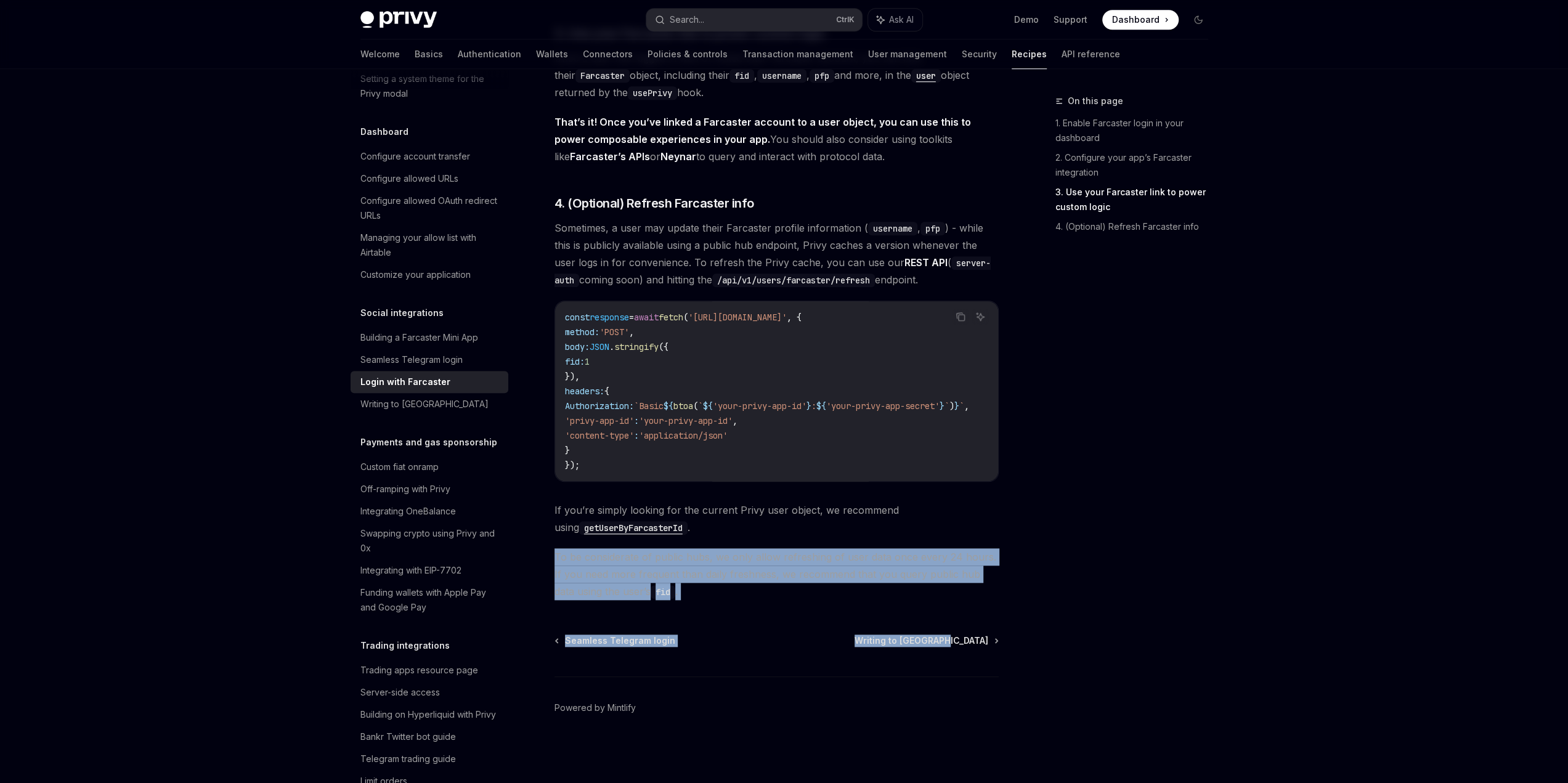
drag, startPoint x: 990, startPoint y: 607, endPoint x: 1022, endPoint y: 473, distance: 137.8
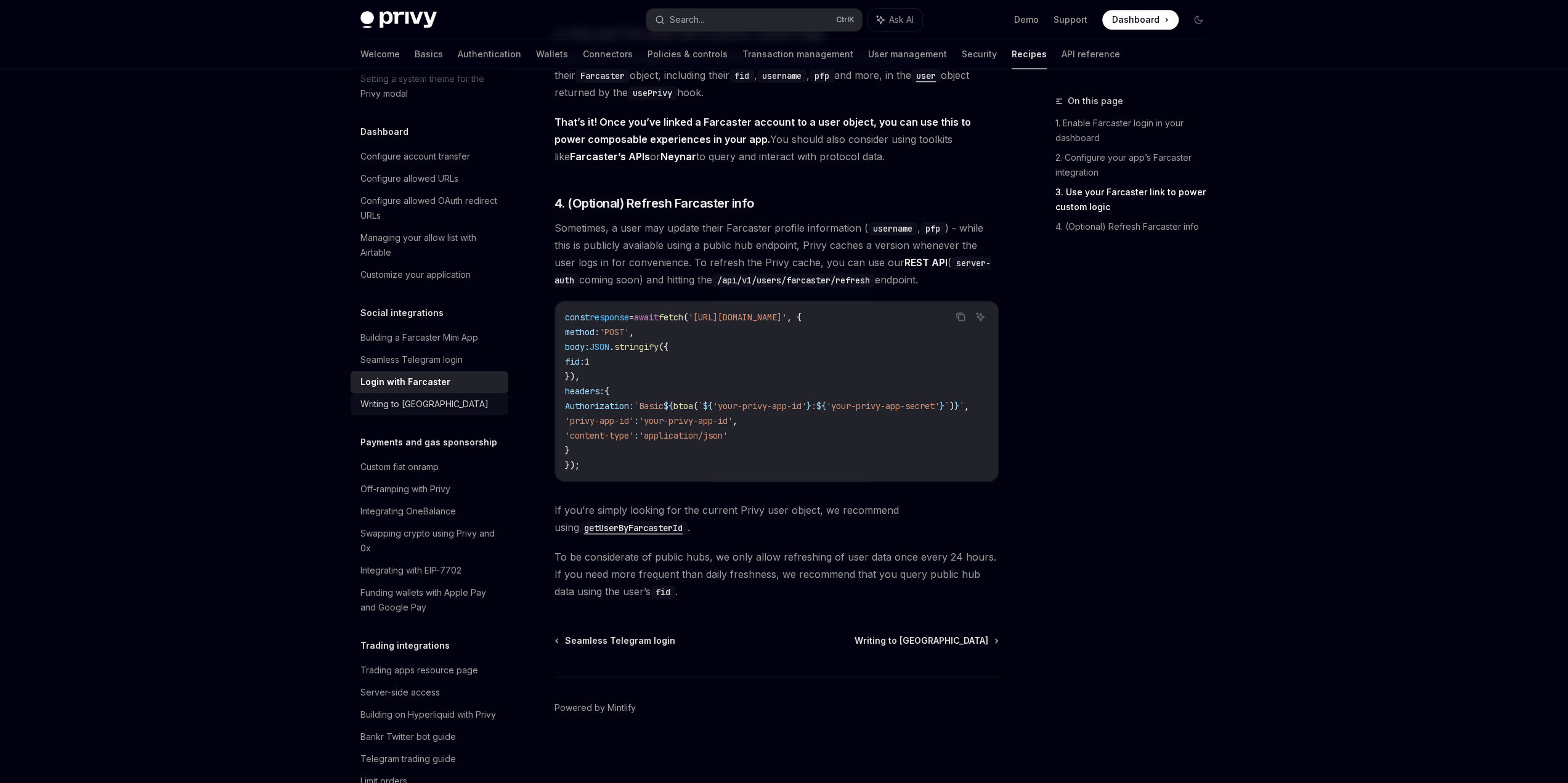
click at [377, 411] on div "Writing to Farcaster" at bounding box center [424, 404] width 128 height 15
type textarea "*"
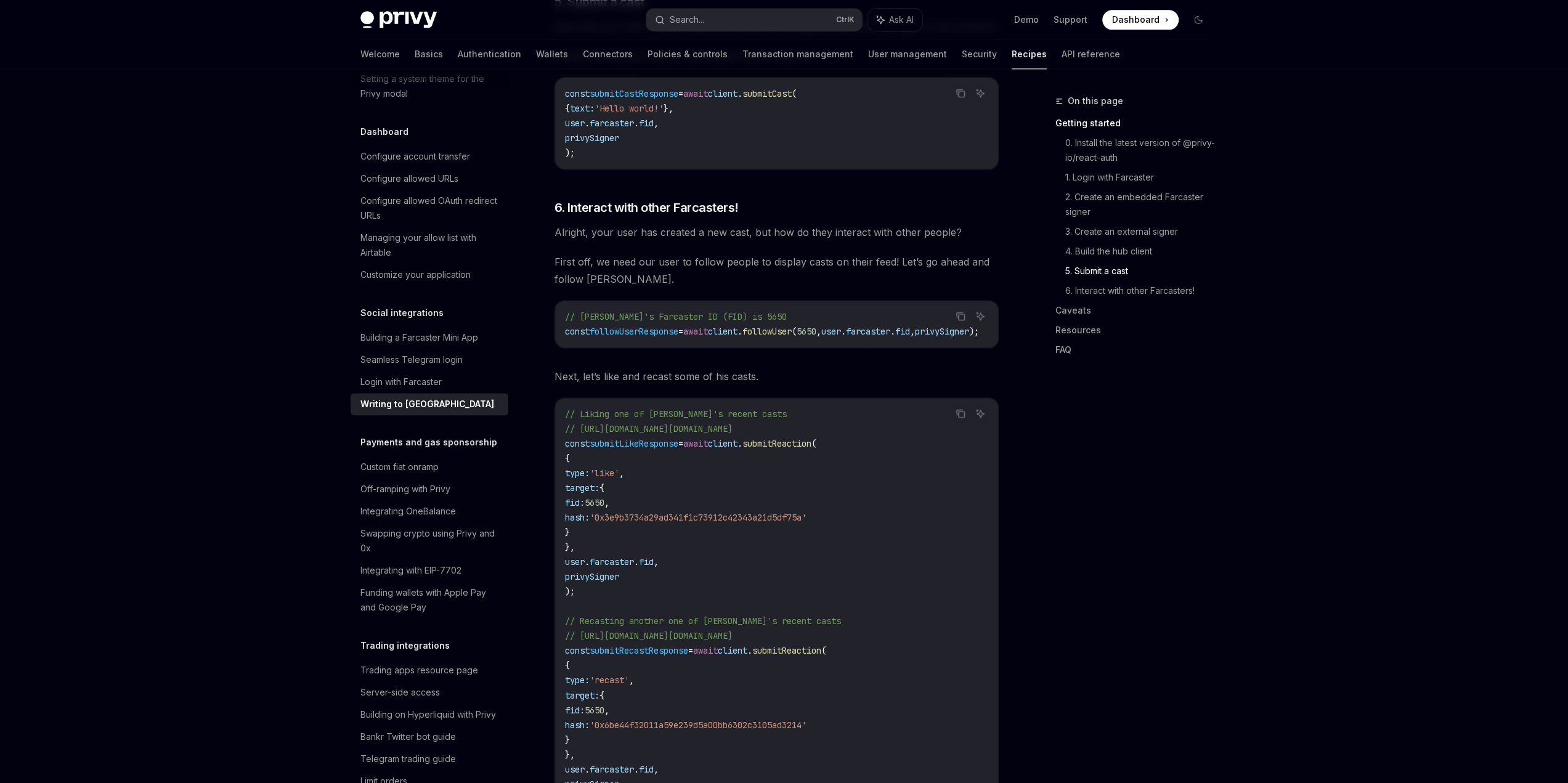
scroll to position [1664, 0]
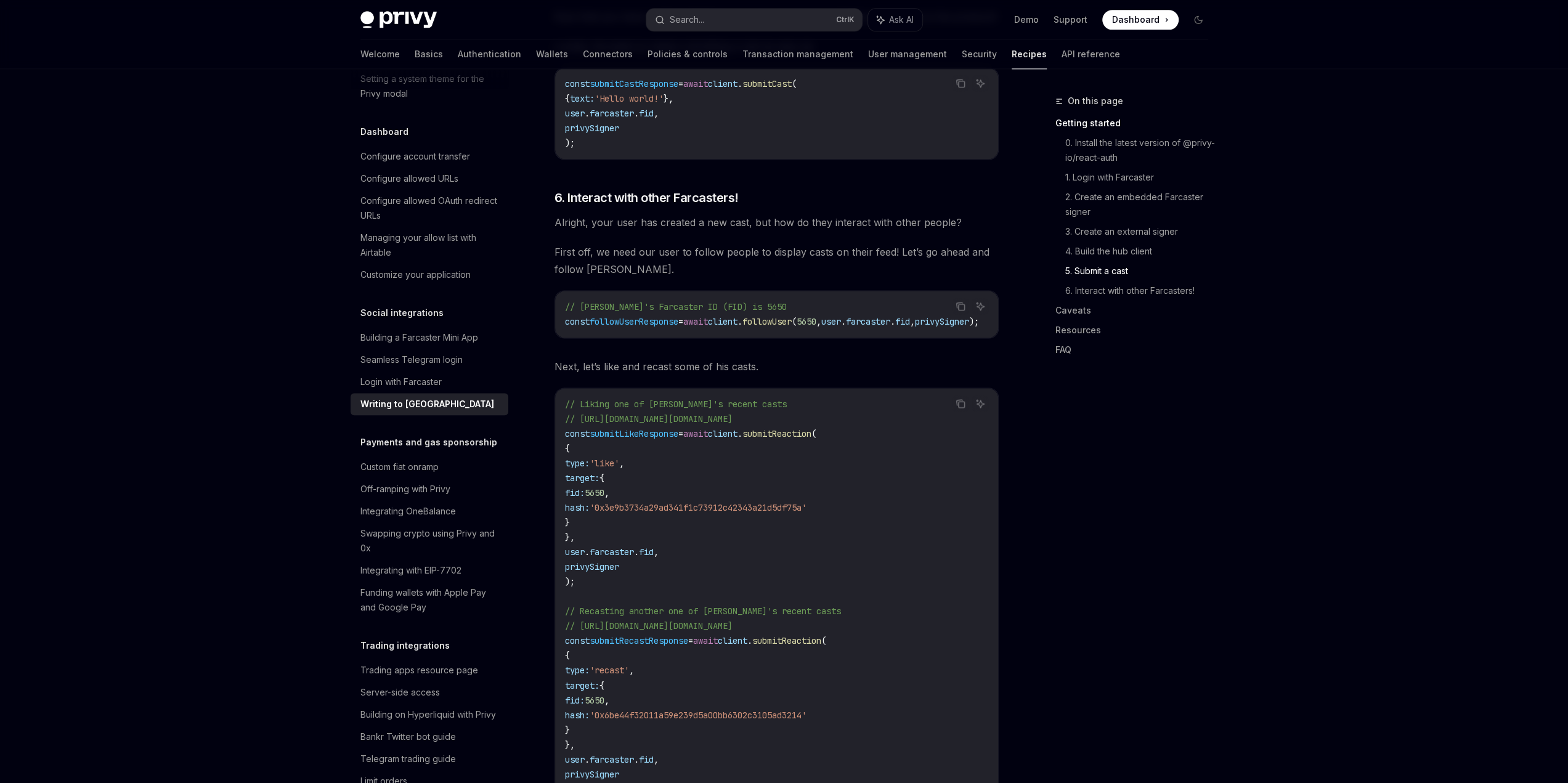
click at [1076, 375] on div "On this page Getting started 0. Install the latest version of @privy-io/react-a…" at bounding box center [1125, 438] width 188 height 690
